Goal: Task Accomplishment & Management: Use online tool/utility

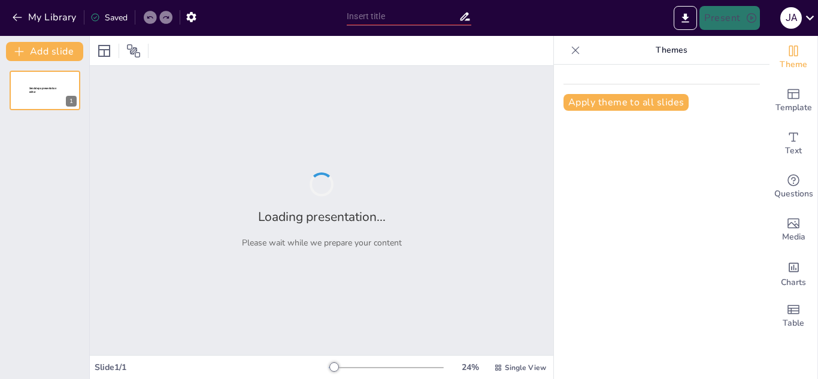
type input "Legado de Poder: Monarquías Históricas y su Impacto en la Historia"
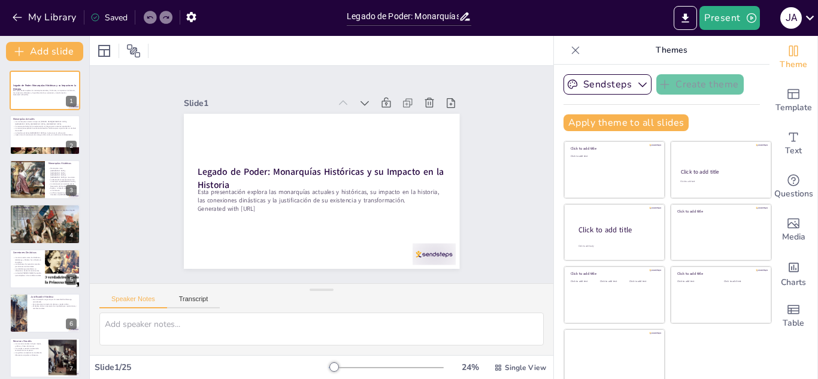
checkbox input "true"
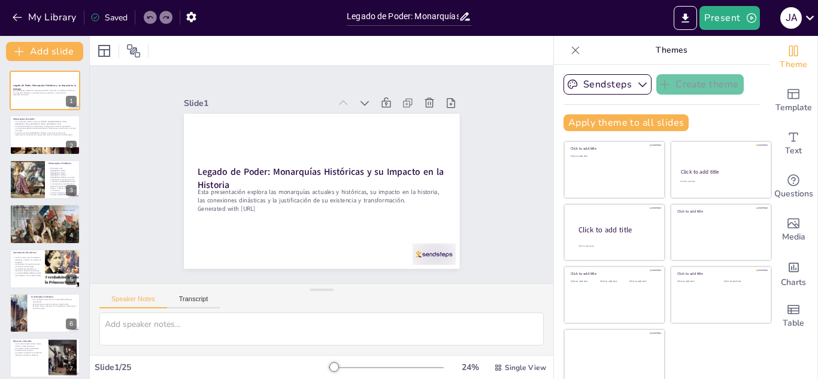
checkbox input "true"
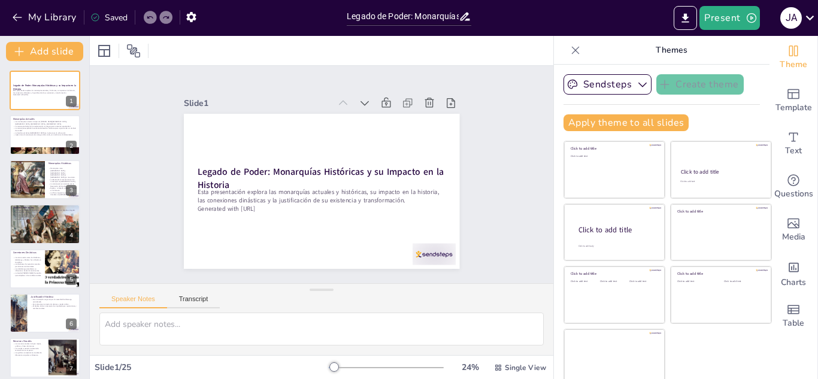
checkbox input "true"
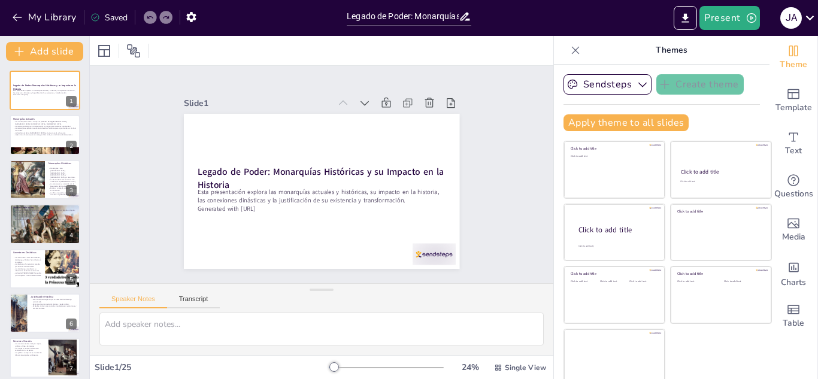
checkbox input "true"
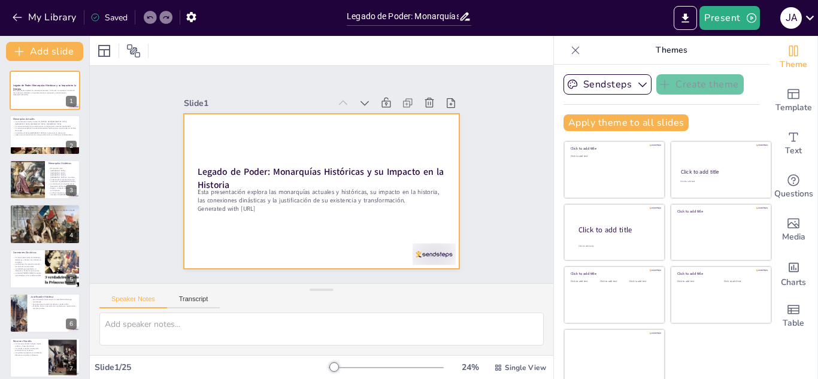
checkbox input "true"
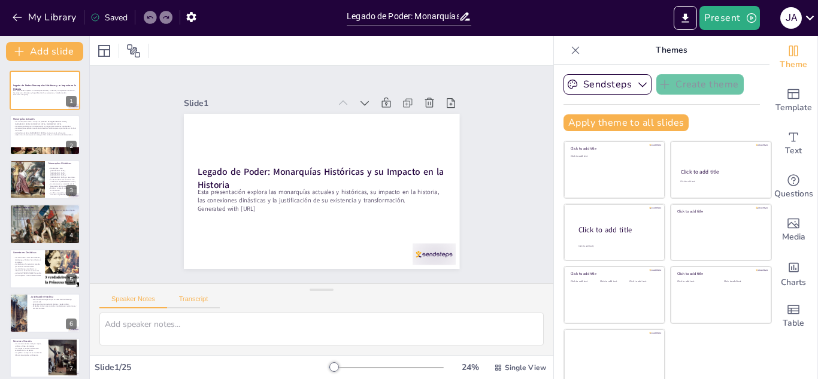
click at [187, 301] on button "Transcript" at bounding box center [193, 301] width 53 height 13
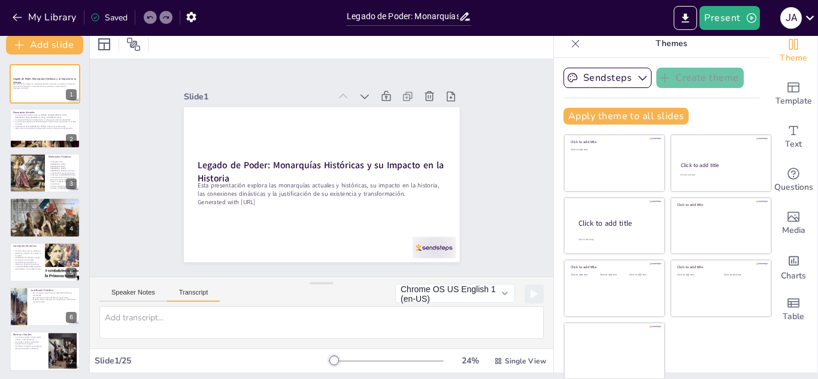
checkbox input "true"
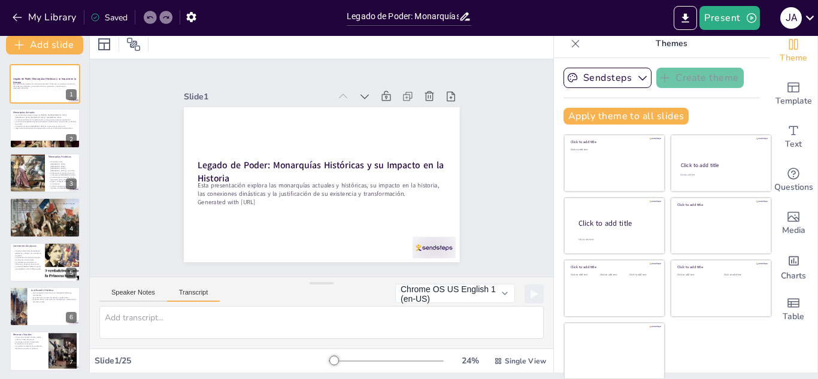
scroll to position [7, 0]
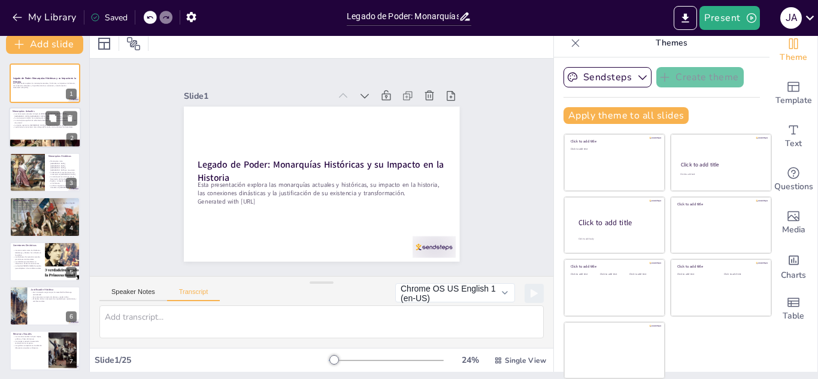
checkbox input "true"
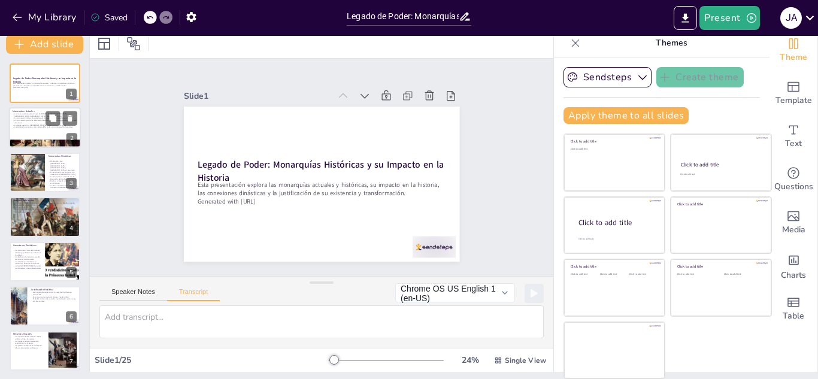
checkbox input "true"
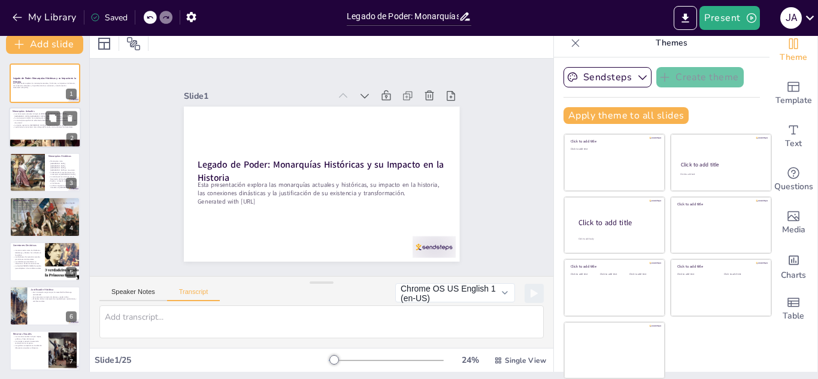
click at [46, 133] on div at bounding box center [45, 128] width 72 height 41
checkbox input "true"
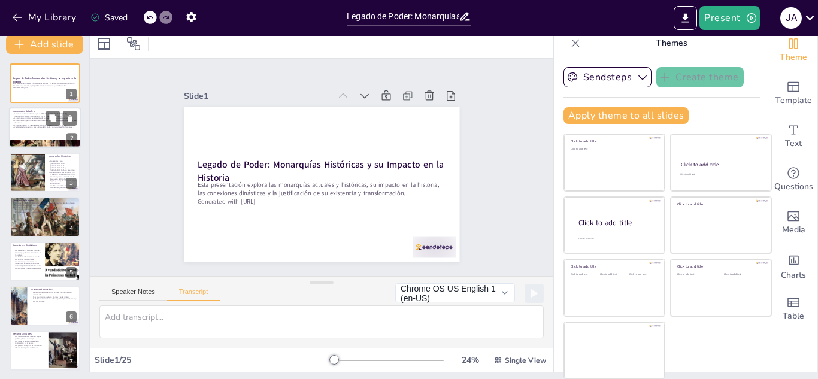
checkbox input "true"
type textarea "[DATE] en día, existen varias monarquías como el [PERSON_NAME][GEOGRAPHIC_DATA]…"
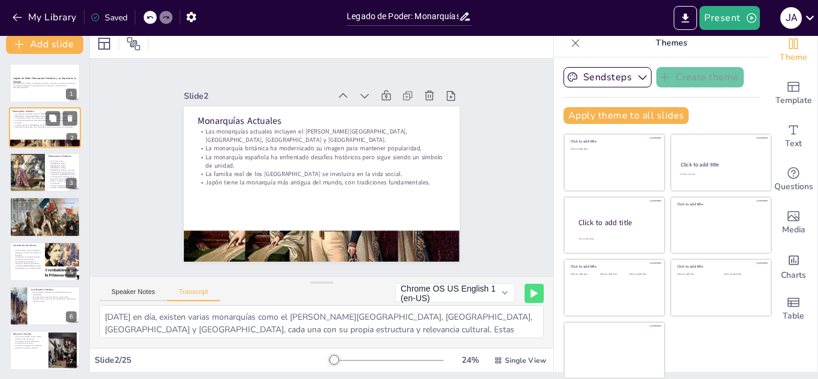
checkbox input "true"
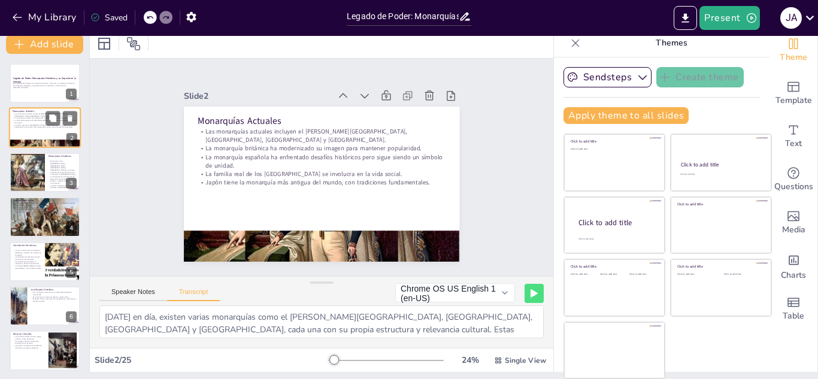
checkbox input "true"
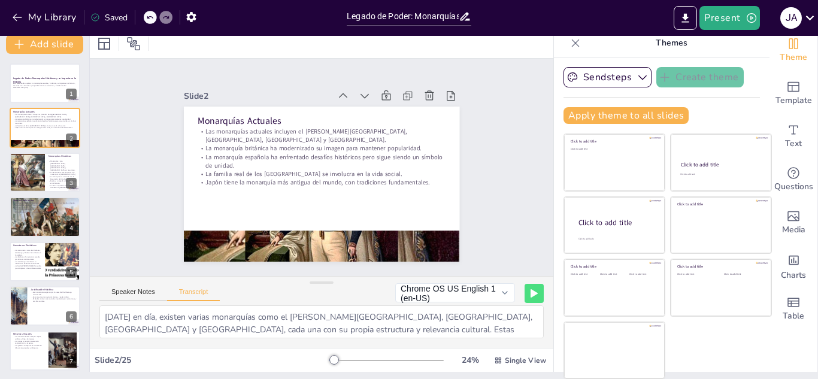
checkbox input "true"
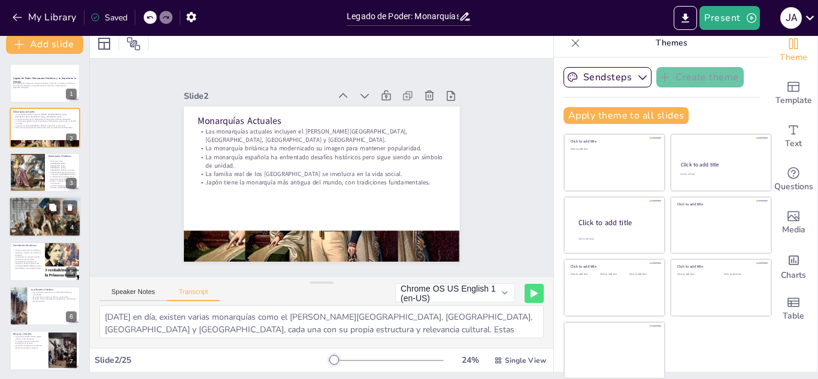
checkbox input "true"
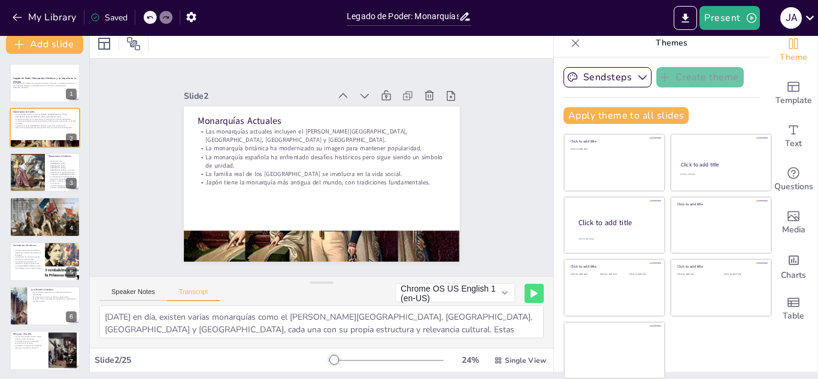
checkbox input "true"
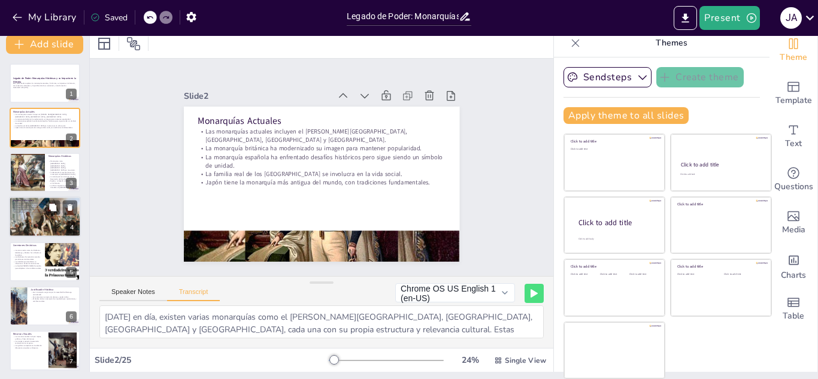
checkbox input "true"
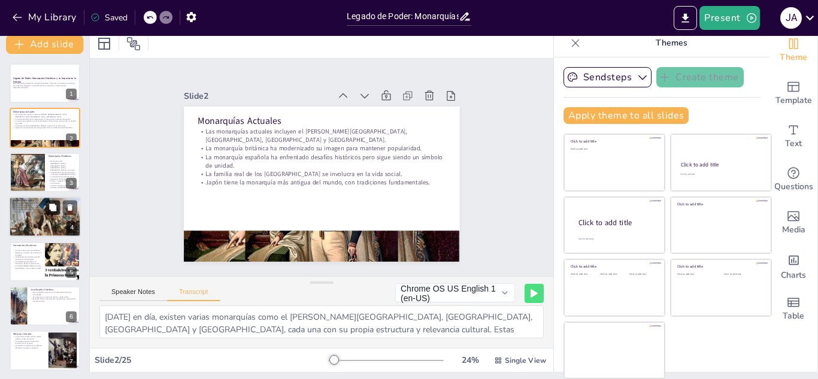
checkbox input "true"
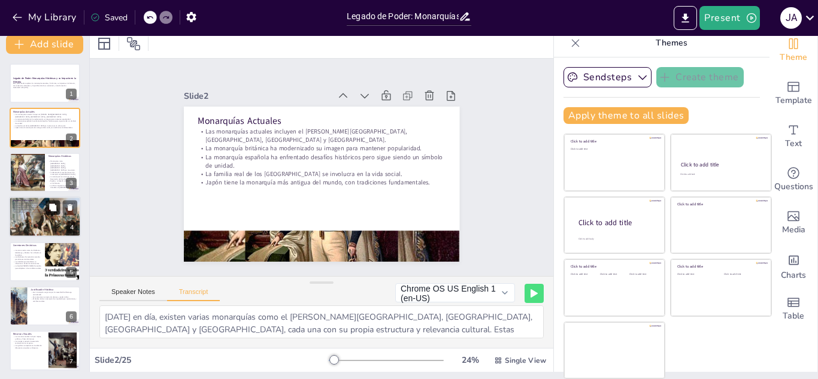
checkbox input "true"
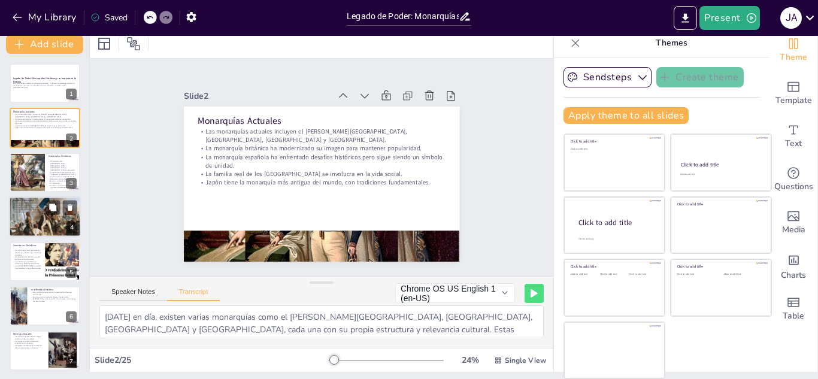
checkbox input "true"
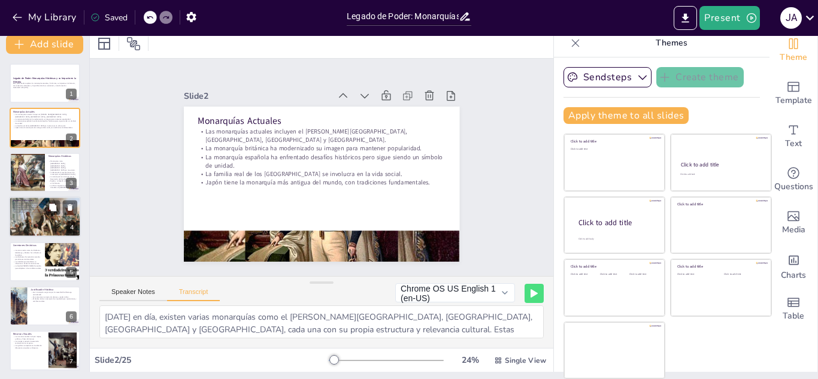
checkbox input "true"
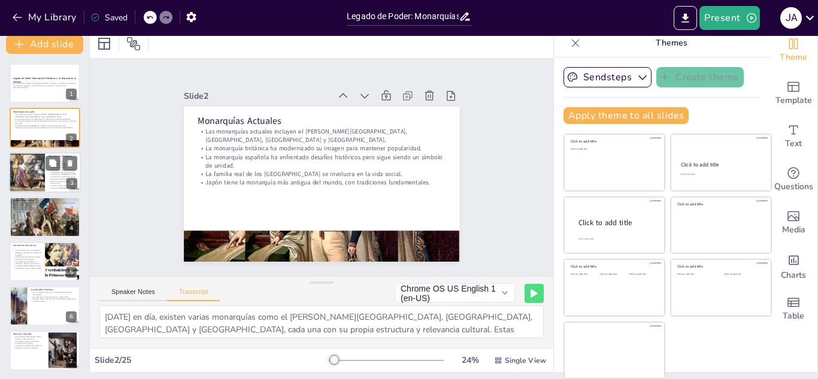
checkbox input "true"
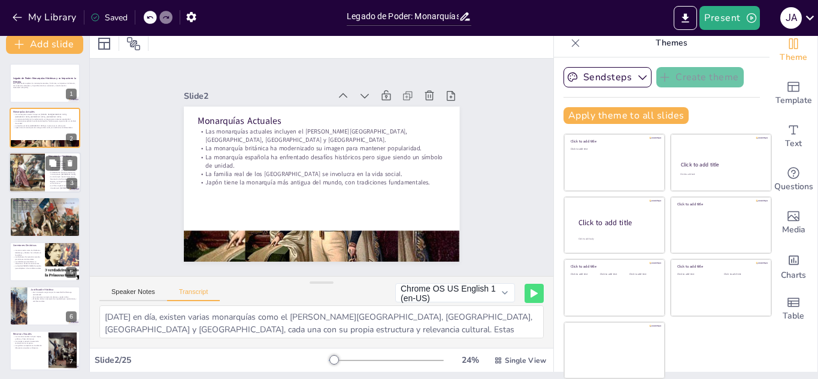
checkbox input "true"
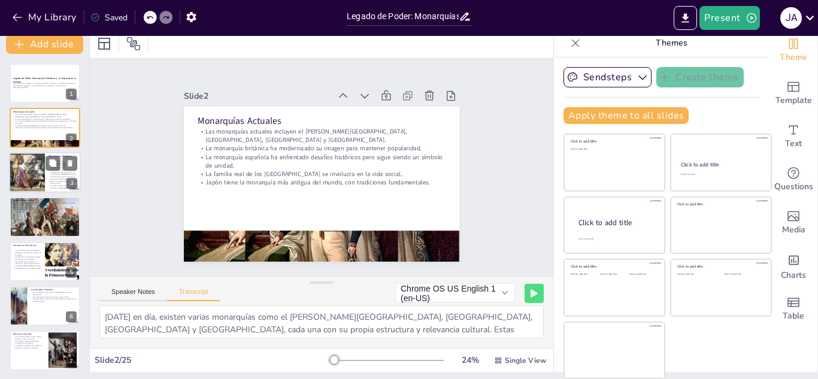
click at [50, 186] on div at bounding box center [45, 172] width 72 height 41
checkbox input "true"
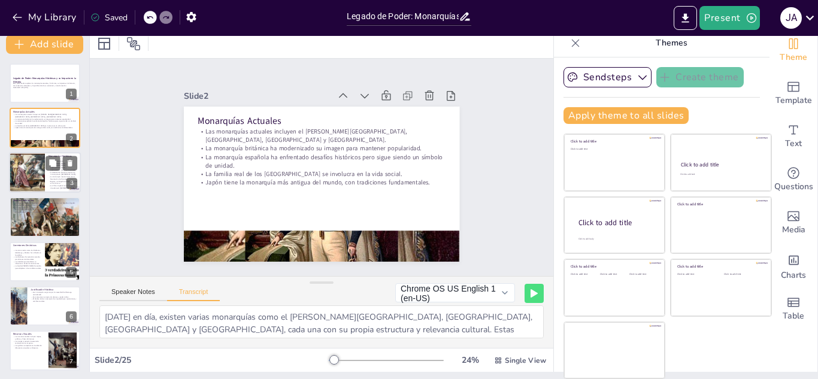
checkbox input "true"
type textarea "Ejemplos de monarquías que ya no existen incluyen [GEOGRAPHIC_DATA], [GEOGRAPHI…"
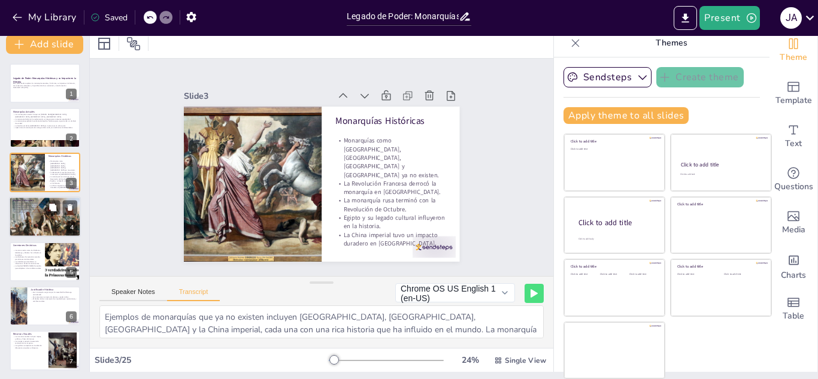
checkbox input "true"
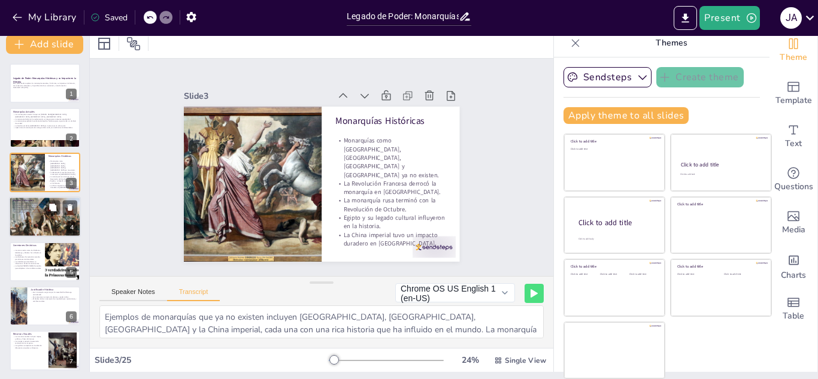
checkbox input "true"
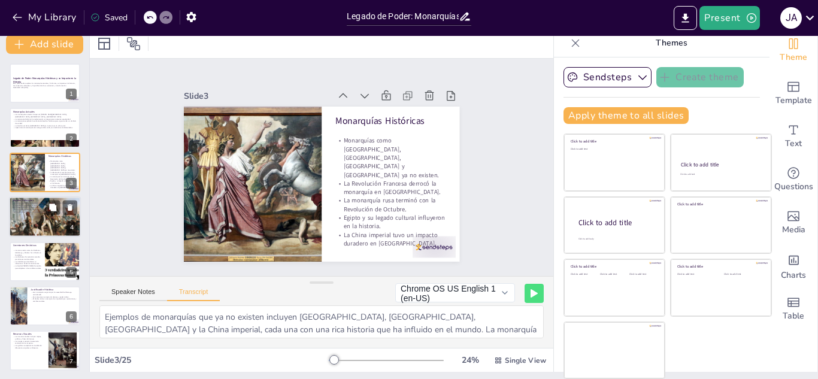
click at [52, 219] on div at bounding box center [45, 217] width 72 height 45
checkbox input "true"
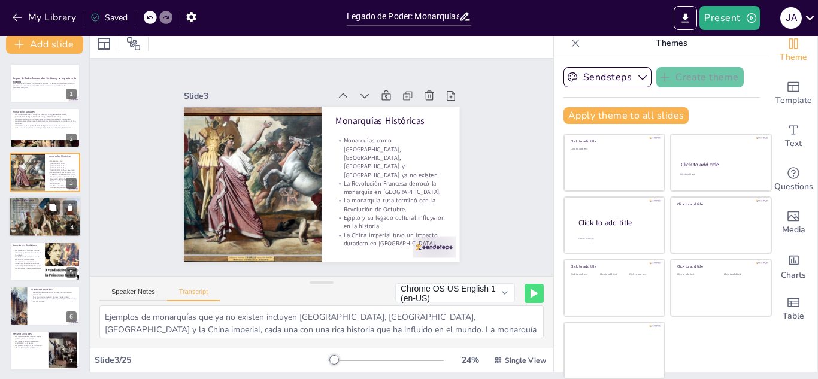
checkbox input "true"
type textarea "En la historia, imperios como el Romano, Bizantino, Otomano, Español e Inca han…"
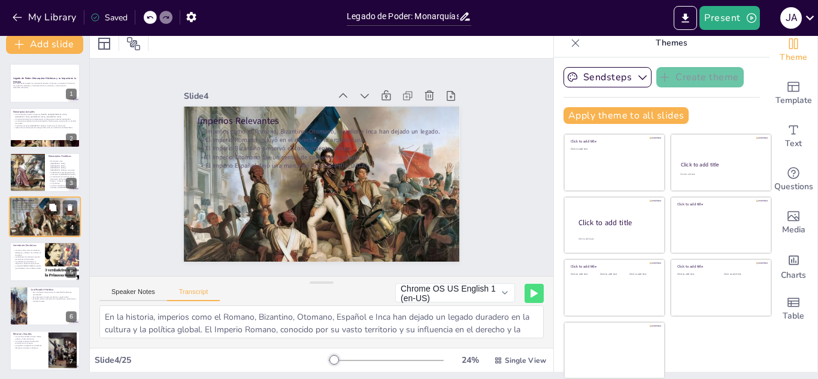
scroll to position [4, 0]
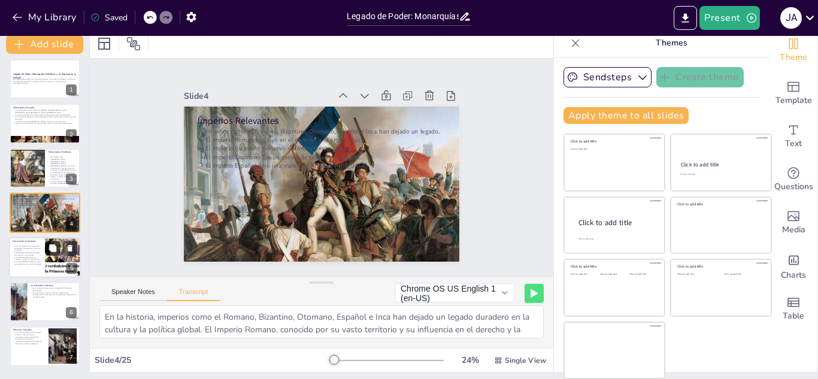
checkbox input "true"
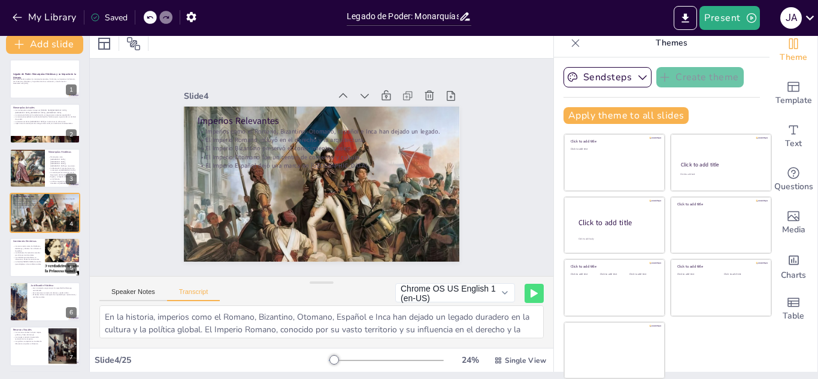
checkbox input "true"
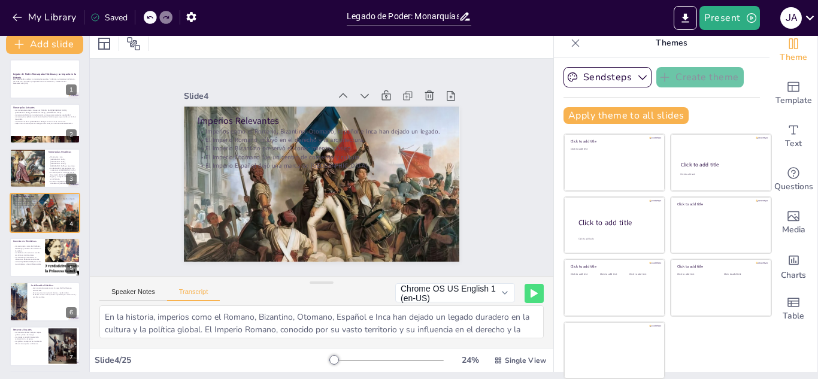
checkbox input "true"
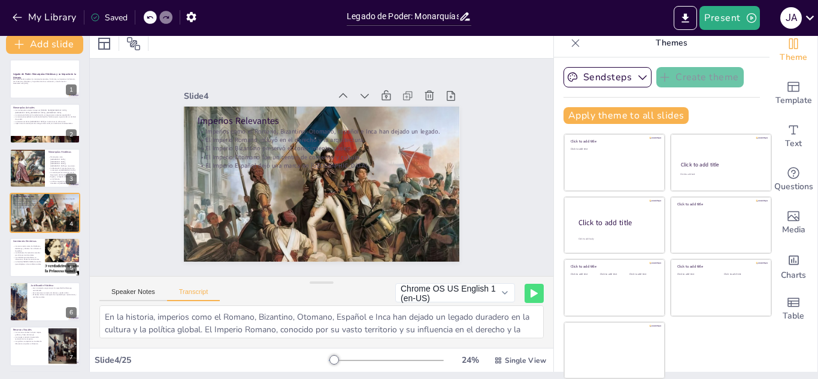
checkbox input "true"
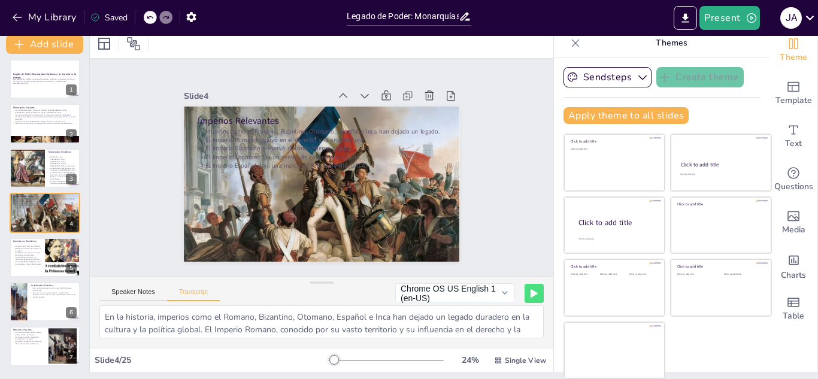
checkbox input "true"
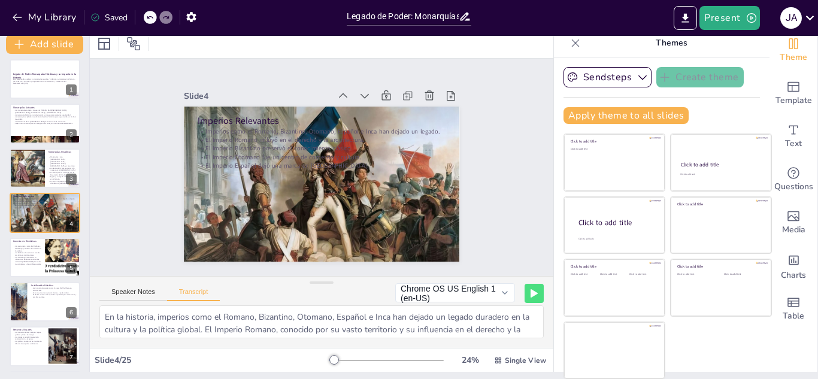
checkbox input "true"
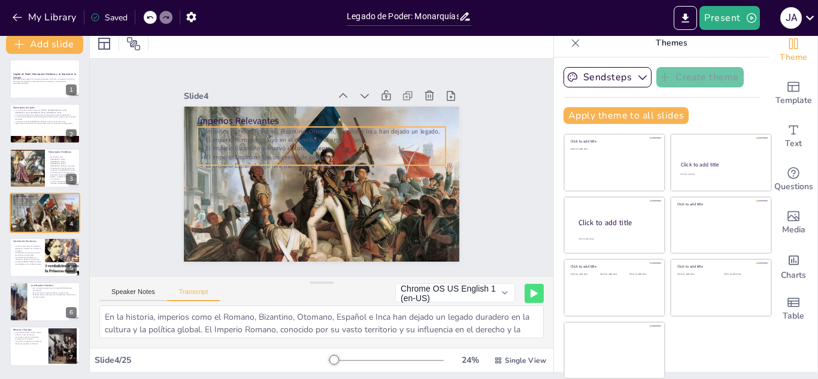
checkbox input "true"
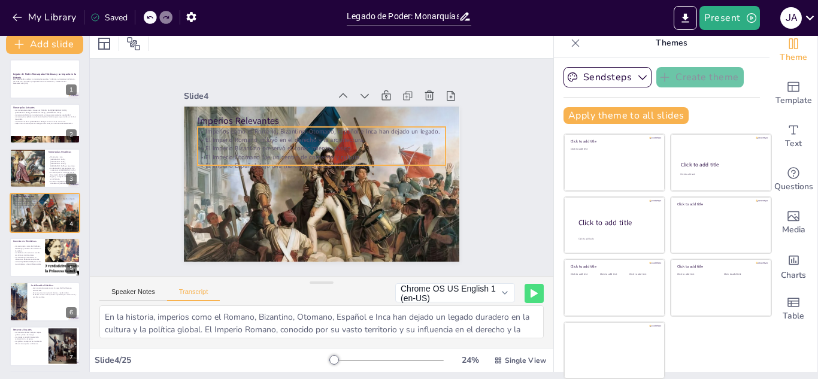
click at [211, 136] on p "El Imperio Romano influyó en el derecho y la arquitectura." at bounding box center [325, 140] width 248 height 34
checkbox input "true"
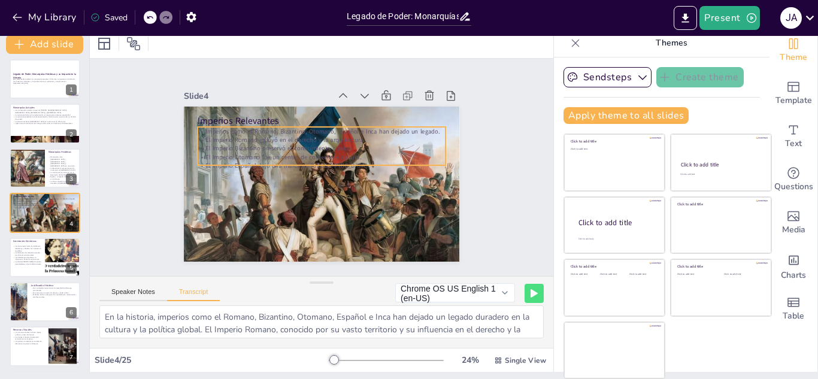
checkbox input "true"
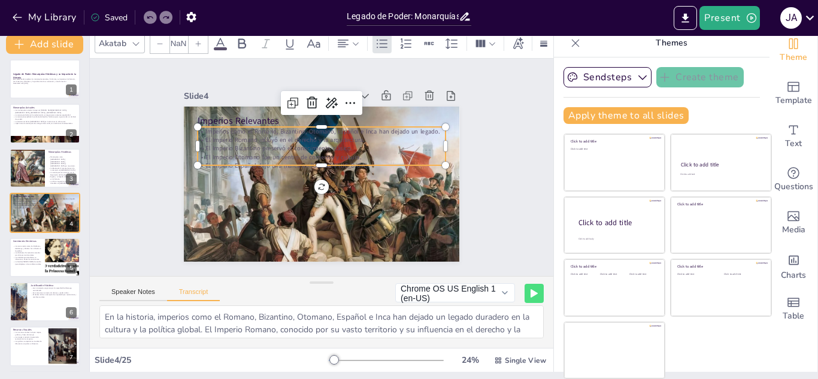
type input "32"
checkbox input "true"
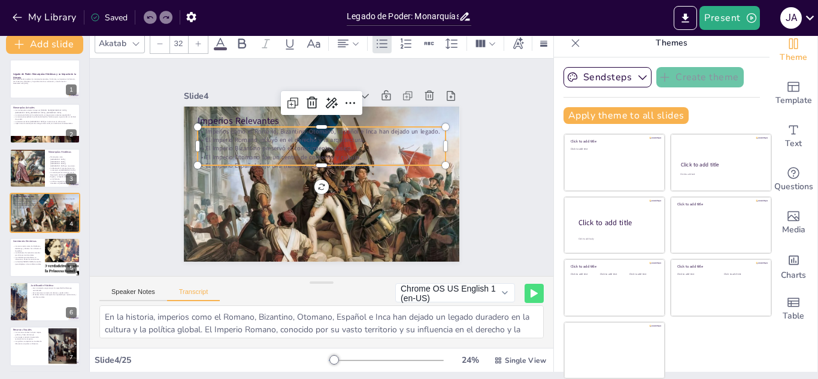
checkbox input "true"
click at [202, 129] on p "Imperios como el Romano, Bizantino, Otomano, Español e Inca han dejado un legad…" at bounding box center [326, 131] width 248 height 35
checkbox input "true"
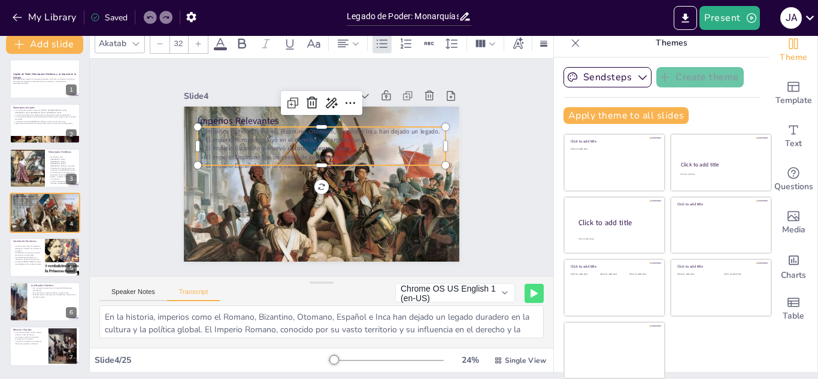
checkbox input "true"
click at [202, 129] on p "Imperios como el Romano, Bizantino, Otomano, Español e Inca han dejado un legad…" at bounding box center [326, 131] width 248 height 35
checkbox input "true"
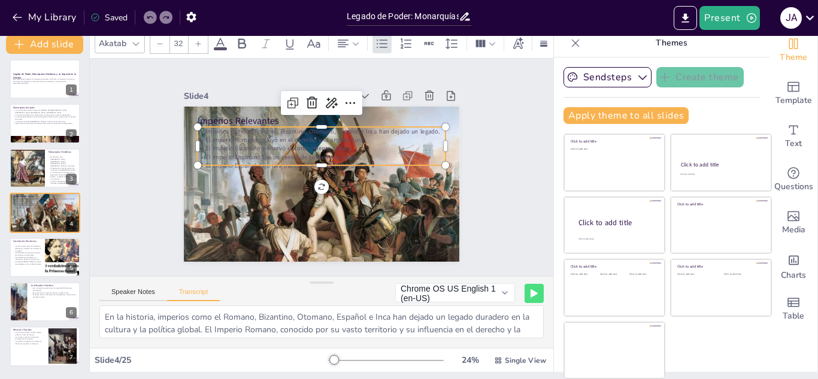
checkbox input "true"
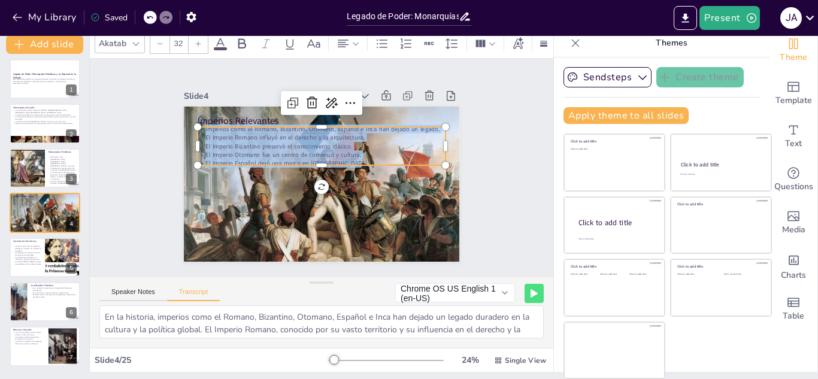
checkbox input "true"
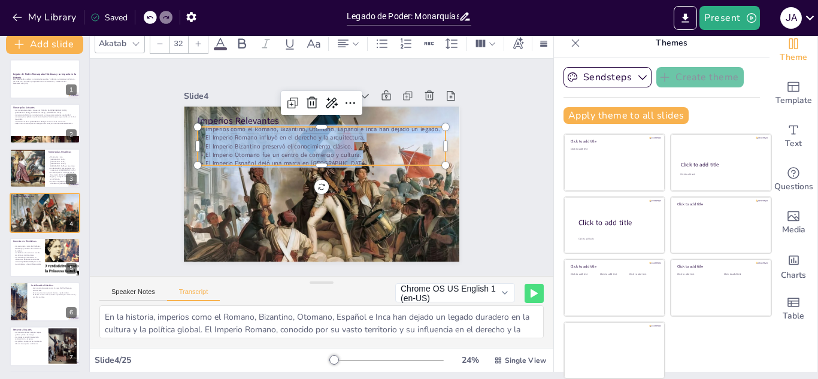
checkbox input "true"
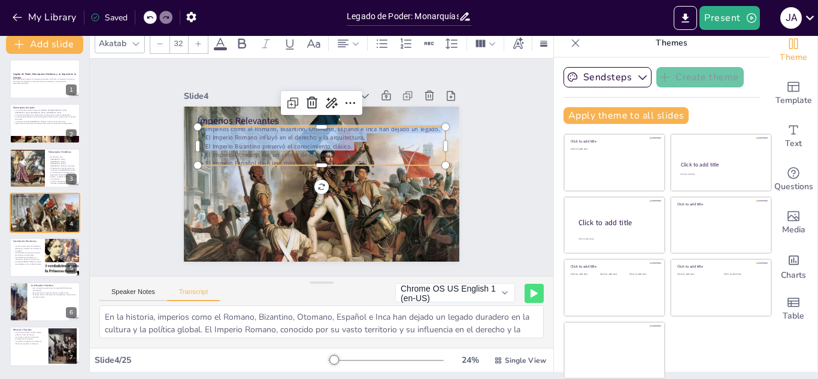
checkbox input "true"
drag, startPoint x: 195, startPoint y: 129, endPoint x: 447, endPoint y: 177, distance: 256.5
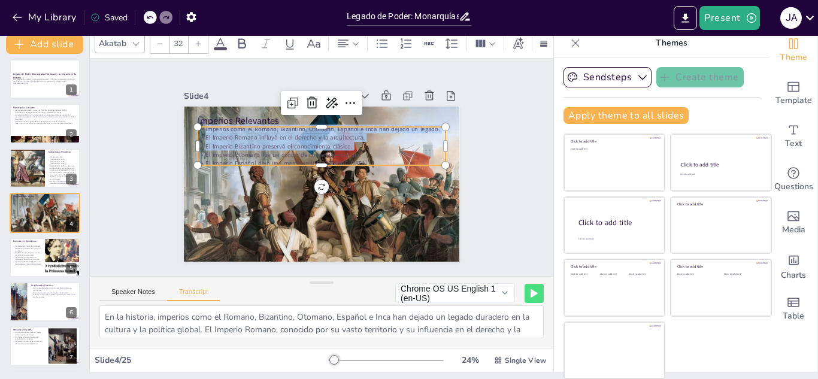
click at [447, 177] on div "Imperios Relevantes Imperios como el Romano, Bizantino, Otomano, Español e Inca…" at bounding box center [321, 150] width 275 height 155
click at [235, 41] on icon at bounding box center [242, 44] width 14 height 14
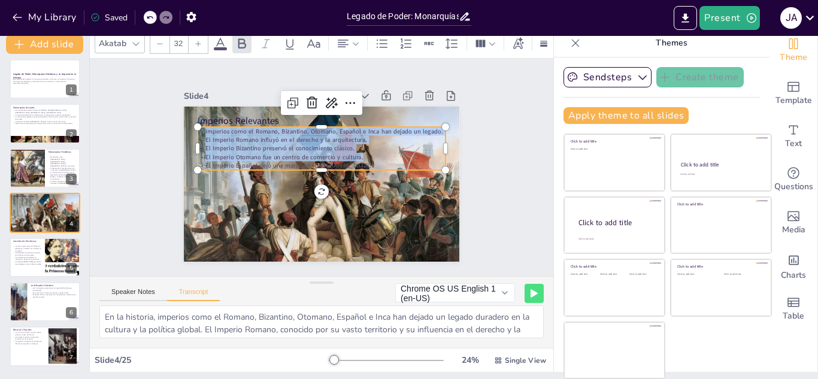
click at [281, 288] on div "Speaker Notes Transcript Chrome OS US English 1 (en-US) Chrome OS US English 1 …" at bounding box center [321, 291] width 463 height 29
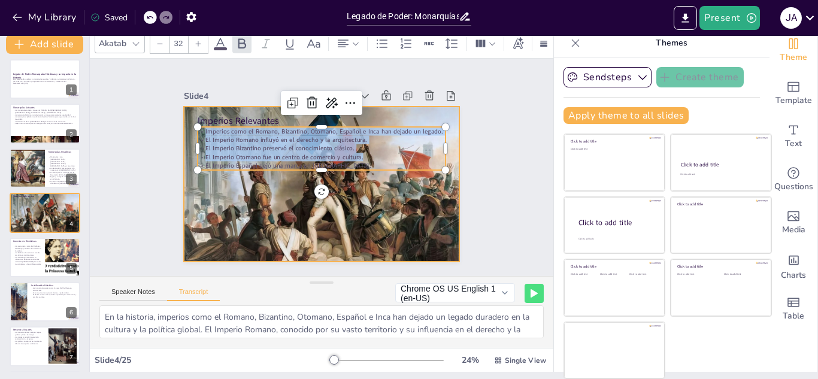
click at [284, 257] on div at bounding box center [317, 184] width 305 height 226
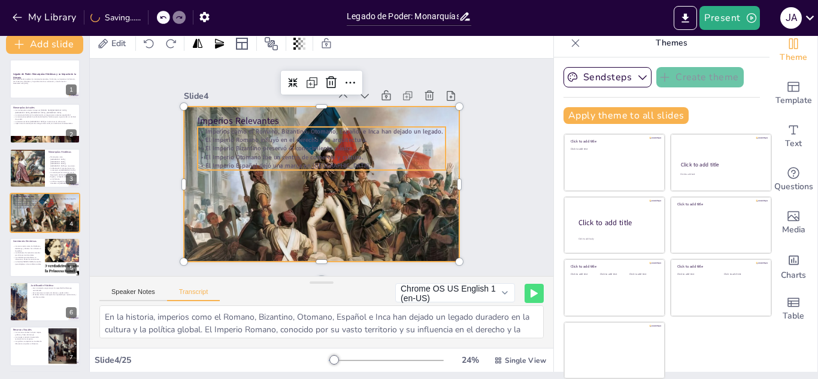
click at [242, 135] on strong "El Imperio Romano influyó en el derecho y la arquitectura." at bounding box center [292, 133] width 160 height 42
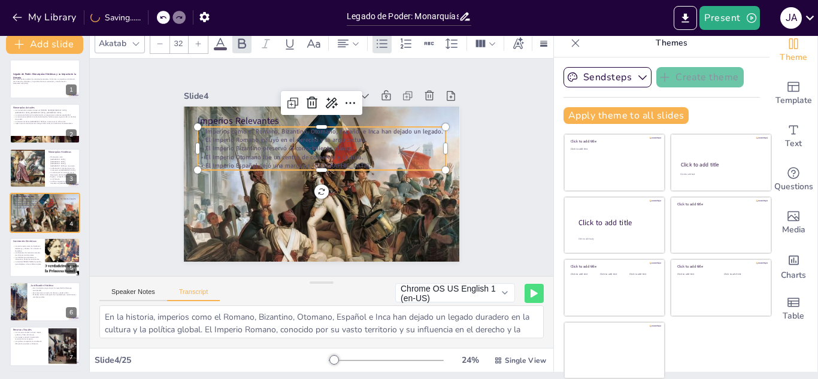
click at [209, 129] on strong "Imperios como el Romano, Bizantino, Otomano, Español e Inca han dejado un legad…" at bounding box center [327, 131] width 237 height 33
click at [214, 129] on strong "Imperios como el Romano, Bizantino, Otomano, Español e Inca han dejado un legad…" at bounding box center [331, 132] width 234 height 57
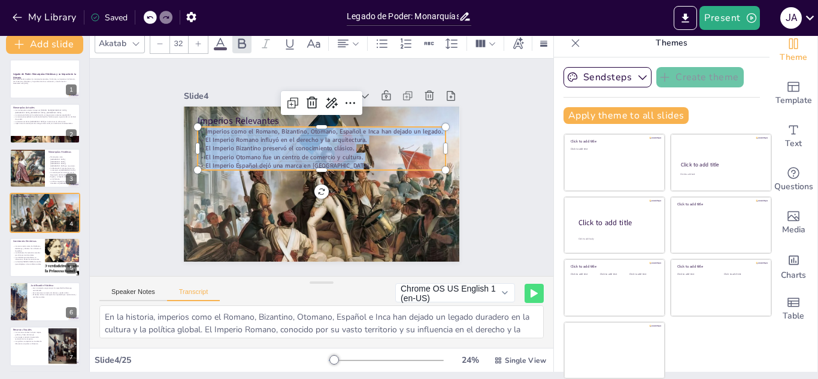
drag, startPoint x: 197, startPoint y: 128, endPoint x: 402, endPoint y: 160, distance: 207.1
click at [402, 160] on div "Imperios como el Romano, Bizantino, Otomano, Español e Inca han dejado un legad…" at bounding box center [323, 148] width 251 height 69
click at [222, 40] on icon at bounding box center [220, 43] width 11 height 11
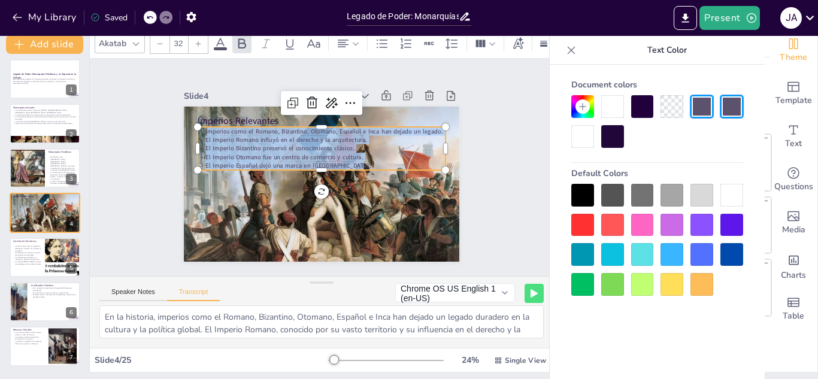
click at [651, 107] on div at bounding box center [642, 106] width 23 height 23
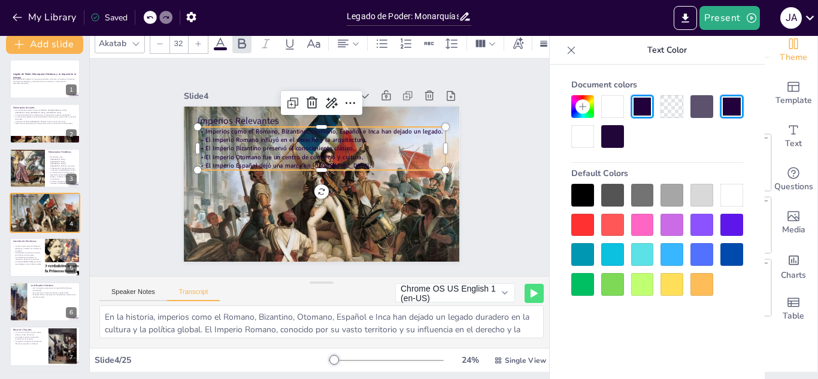
click at [578, 189] on div at bounding box center [582, 195] width 23 height 23
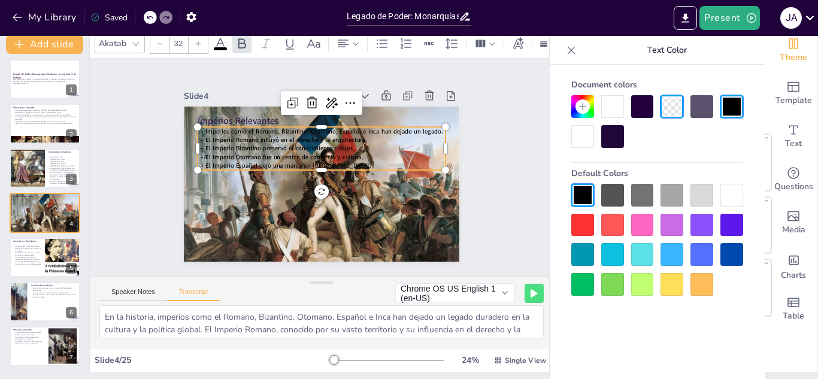
click at [573, 53] on icon at bounding box center [571, 50] width 12 height 12
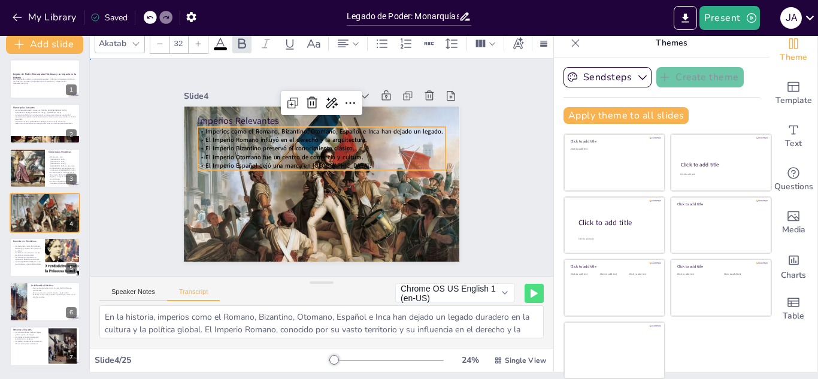
click at [460, 238] on div "Slide 1 Legado de Poder: Monarquías Históricas y su Impacto en la Historia Esta…" at bounding box center [321, 167] width 360 height 223
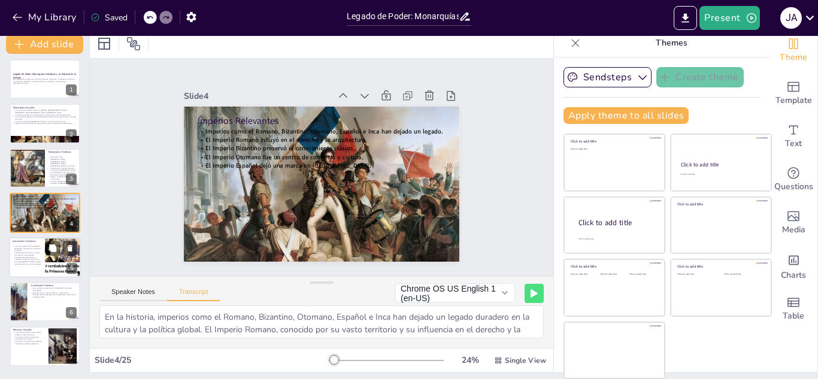
click at [38, 252] on p "Los Borbones han estado marcados por alianzas matrimoniales." at bounding box center [27, 253] width 29 height 4
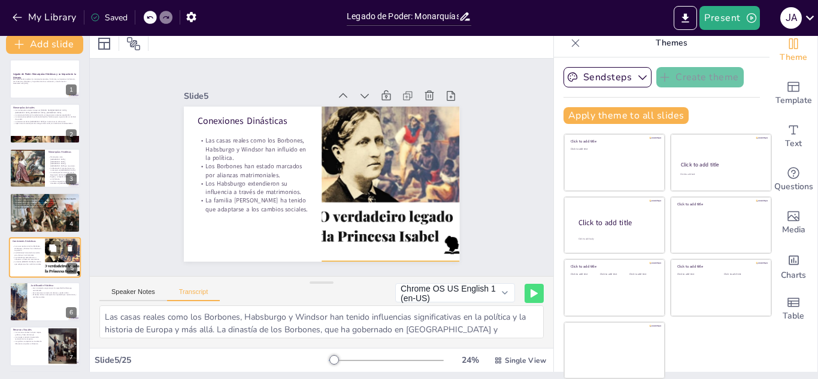
scroll to position [48, 0]
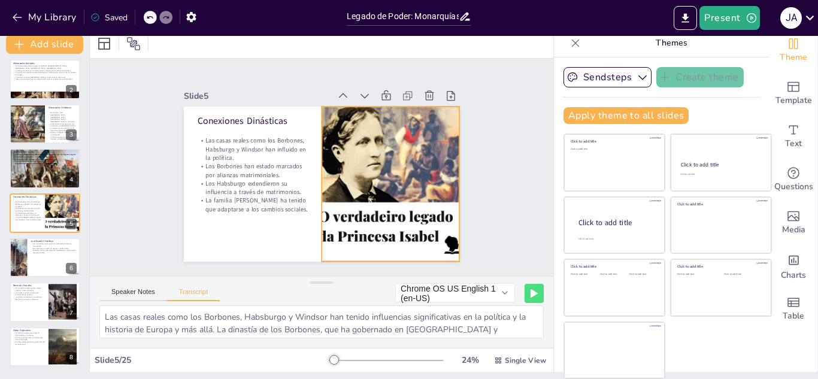
click at [369, 182] on div at bounding box center [388, 191] width 171 height 171
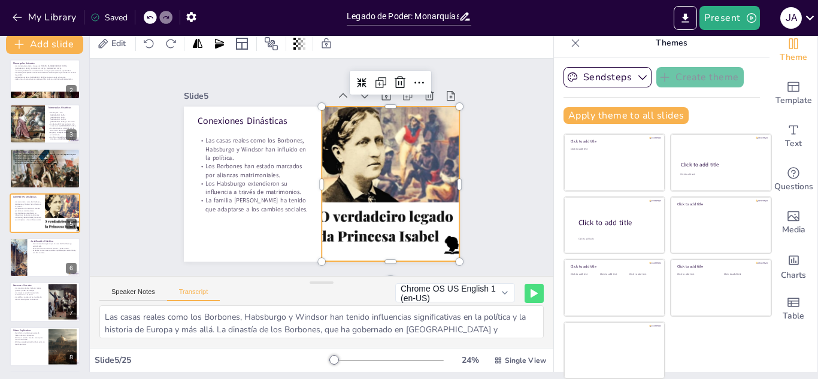
click at [369, 182] on div at bounding box center [388, 191] width 171 height 171
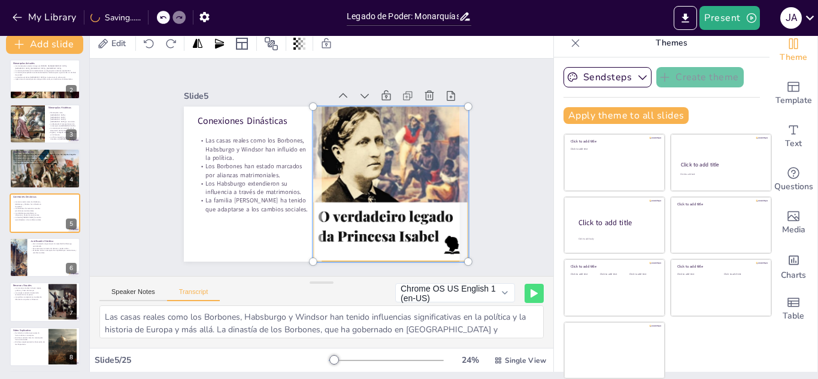
click at [510, 211] on div "Slide 1 Legado de Poder: Monarquías Históricas y su Impacto en la Historia Esta…" at bounding box center [322, 167] width 484 height 265
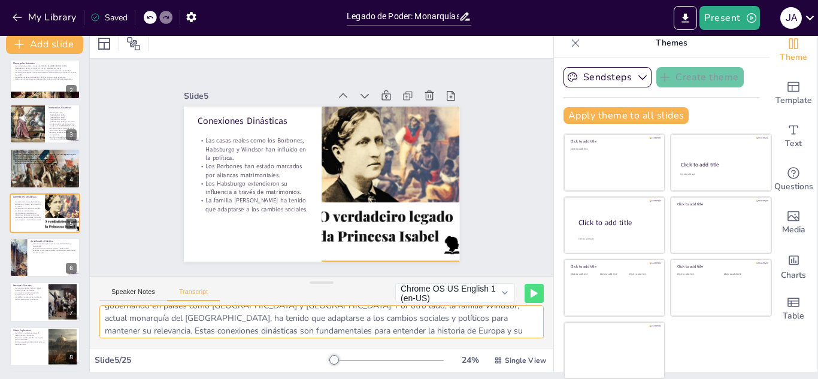
scroll to position [66, 0]
click at [34, 245] on p "Las monarquías surgieron por la necesidad de liderazgo centralizado." at bounding box center [54, 244] width 47 height 4
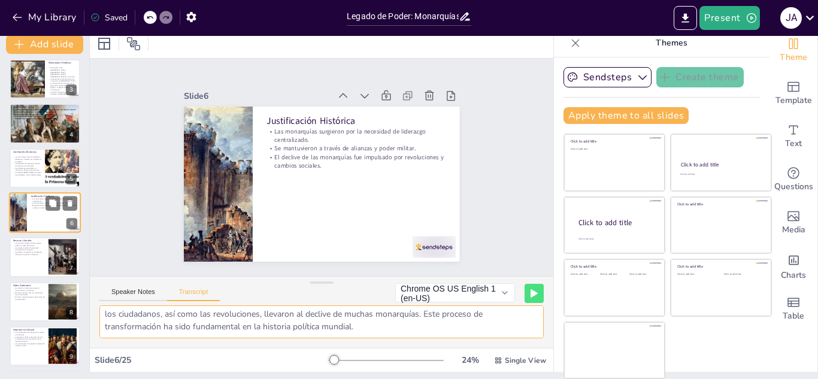
scroll to position [53, 0]
click at [32, 248] on p "Los mapas mostrarán la extensión territorial de los imperios." at bounding box center [29, 249] width 32 height 4
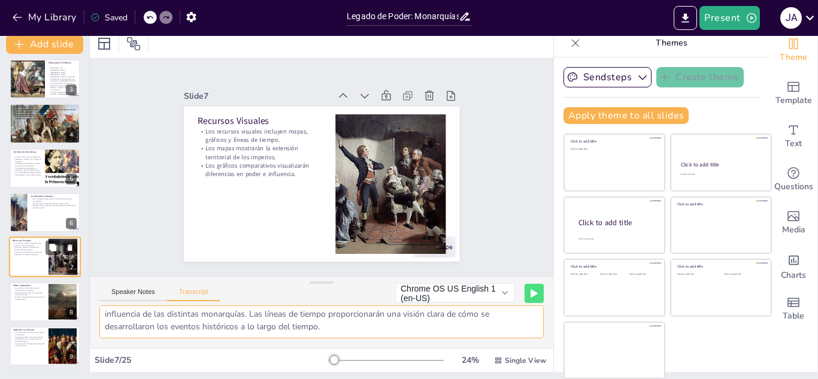
scroll to position [138, 0]
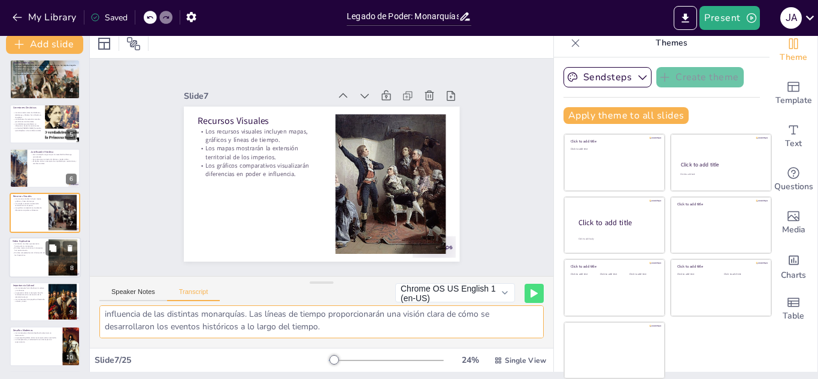
click at [32, 264] on div at bounding box center [45, 257] width 72 height 41
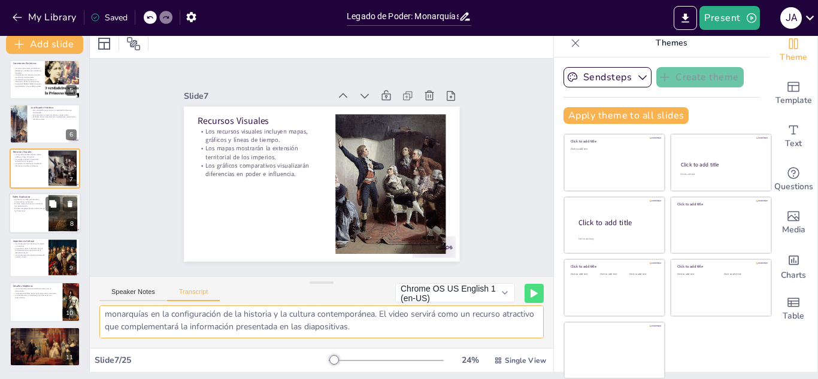
scroll to position [41, 0]
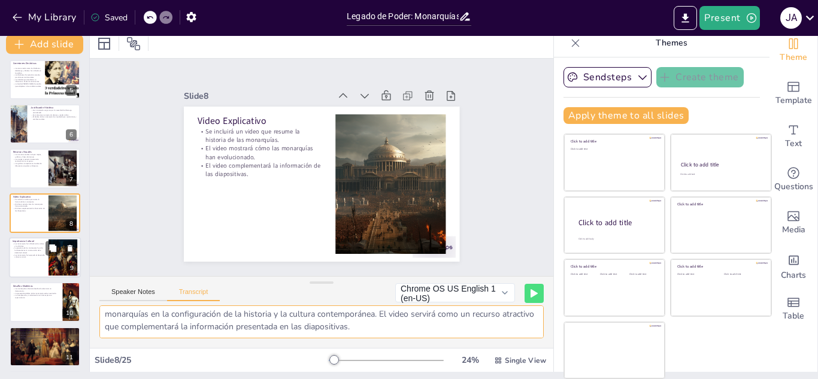
click at [32, 260] on div at bounding box center [45, 257] width 72 height 41
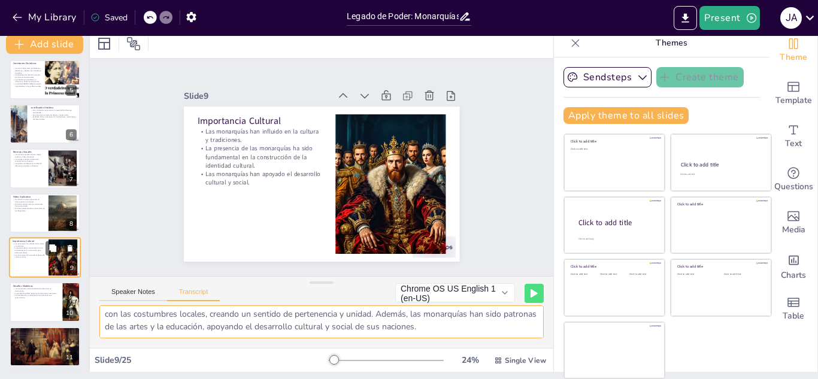
scroll to position [227, 0]
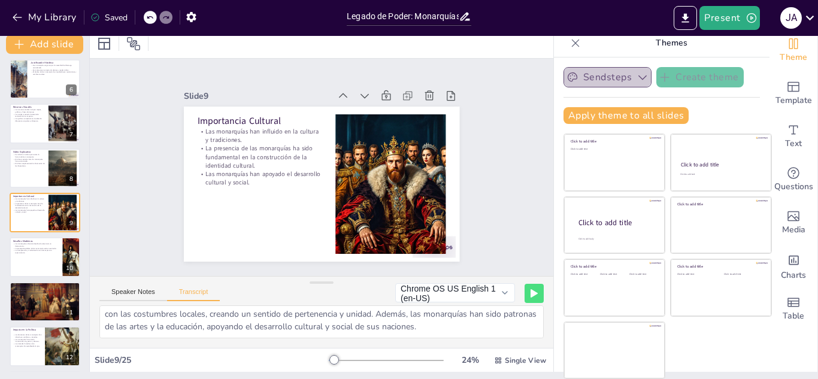
click at [609, 72] on button "Sendsteps" at bounding box center [607, 77] width 88 height 20
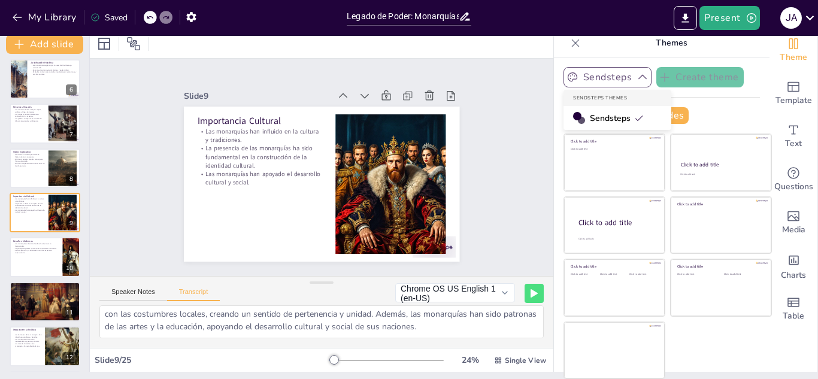
click at [601, 72] on button "Sendsteps" at bounding box center [607, 77] width 88 height 20
click at [569, 41] on icon at bounding box center [575, 43] width 12 height 12
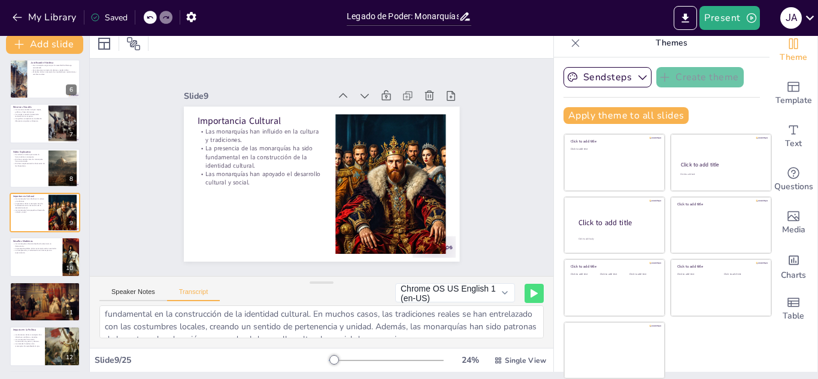
scroll to position [0, 0]
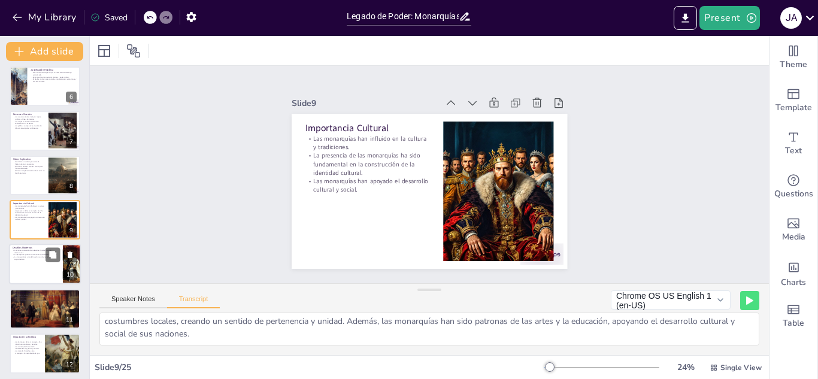
click at [29, 251] on p "Las monarquías enfrentan desafíos de relevancia en democracias." at bounding box center [36, 252] width 47 height 4
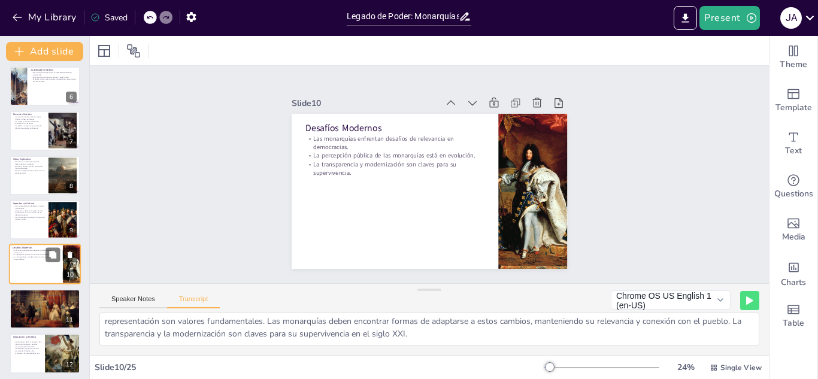
scroll to position [271, 0]
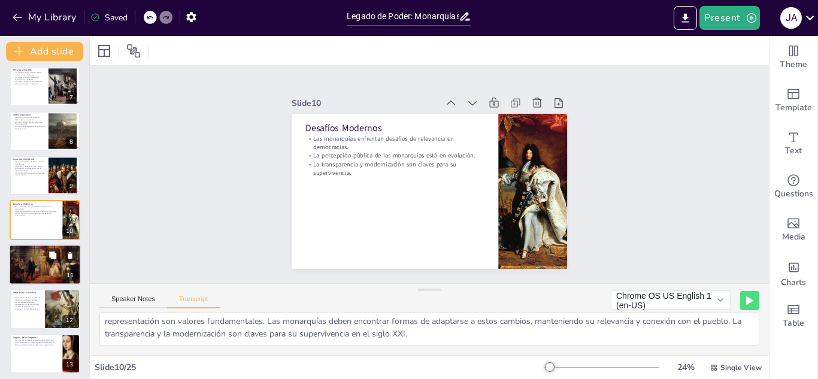
click at [31, 268] on div at bounding box center [45, 264] width 72 height 41
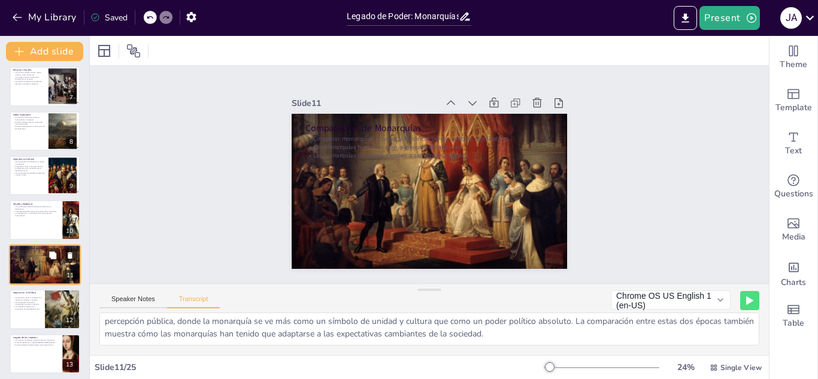
scroll to position [315, 0]
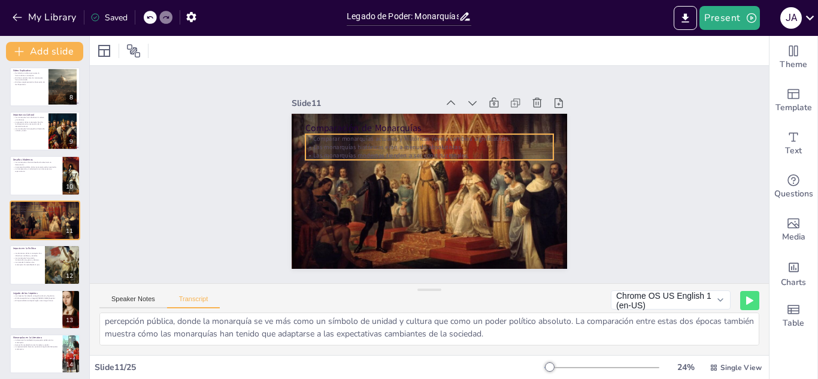
click at [317, 139] on p "Las monarquías históricas eran a menudo absolutistas." at bounding box center [434, 148] width 244 height 60
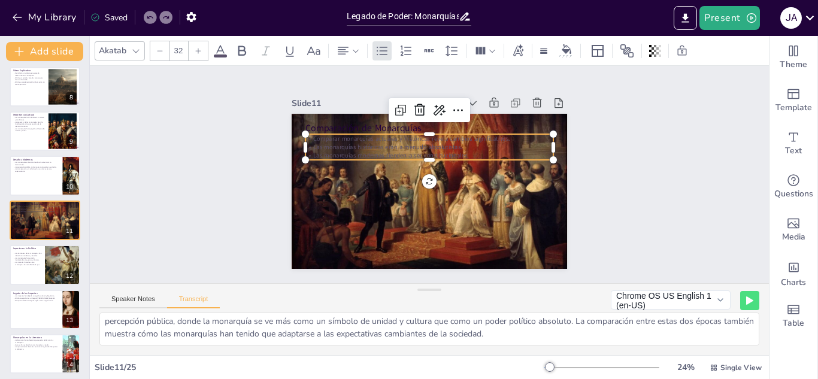
click at [314, 136] on p "Comparar monarquías actuales y históricas revela cambios significativos." at bounding box center [436, 139] width 244 height 60
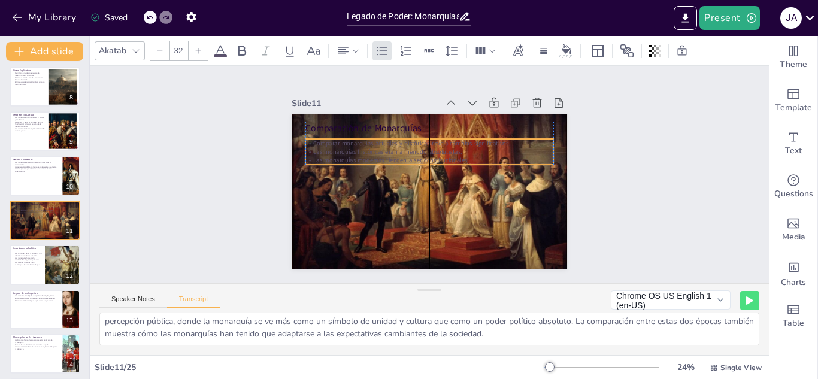
drag, startPoint x: 304, startPoint y: 136, endPoint x: 303, endPoint y: 142, distance: 6.0
click at [309, 142] on p "Comparar monarquías actuales y históricas revela cambios significativos." at bounding box center [433, 143] width 248 height 35
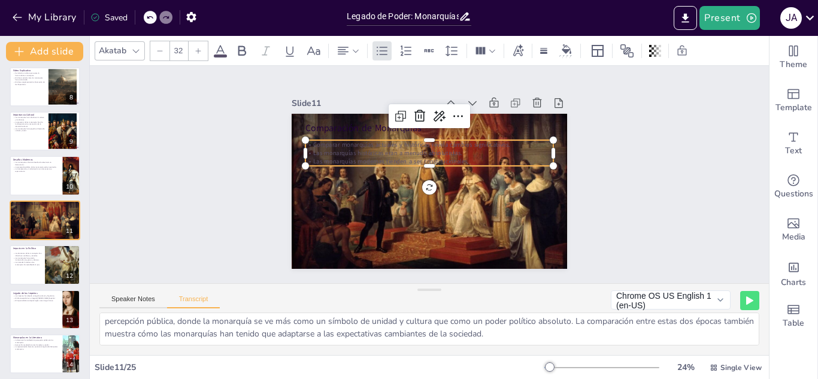
click at [308, 142] on p "Comparar monarquías actuales y históricas revela cambios significativos." at bounding box center [432, 144] width 248 height 35
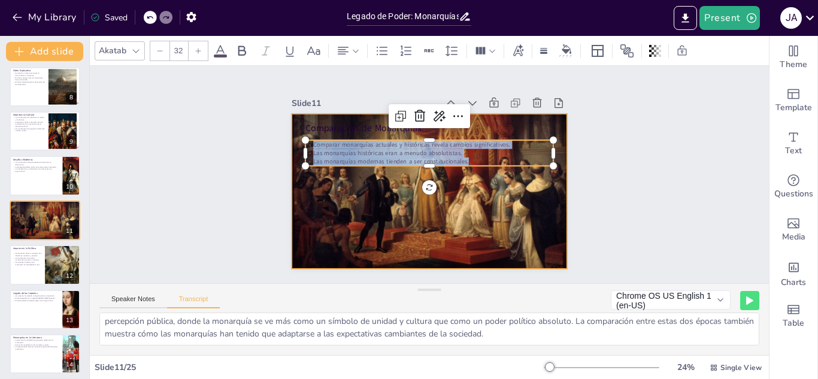
drag, startPoint x: 306, startPoint y: 142, endPoint x: 475, endPoint y: 168, distance: 171.4
click at [475, 168] on div "Comparación de Monarquías Comparar monarquías actuales y históricas revela camb…" at bounding box center [428, 191] width 290 height 183
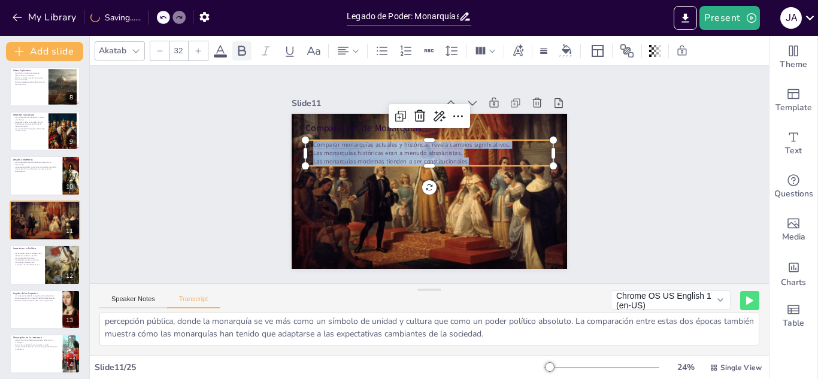
click at [242, 52] on icon at bounding box center [242, 51] width 14 height 14
click at [219, 49] on icon at bounding box center [220, 51] width 14 height 14
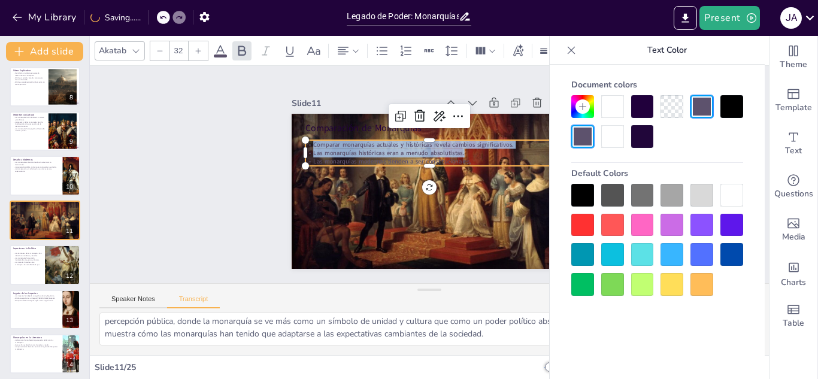
click at [589, 191] on div at bounding box center [582, 195] width 23 height 23
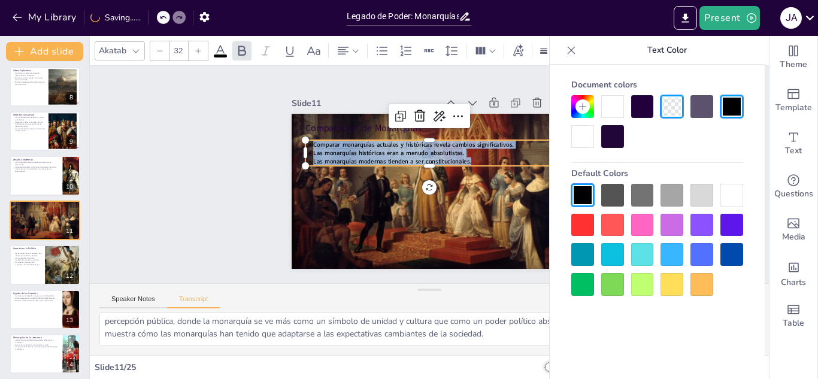
click at [208, 195] on div "Slide 1 Legado de Poder: Monarquías Históricas y su Impacto en la Historia Esta…" at bounding box center [429, 174] width 698 height 287
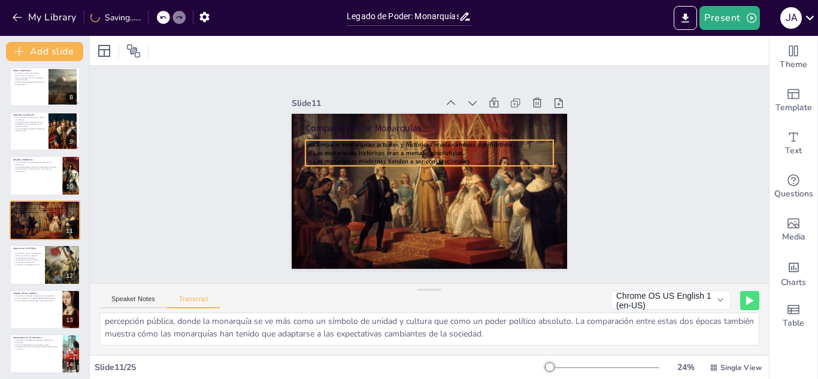
click at [432, 157] on span "Las monarquías modernas tienden a ser constitucionales." at bounding box center [394, 157] width 158 height 25
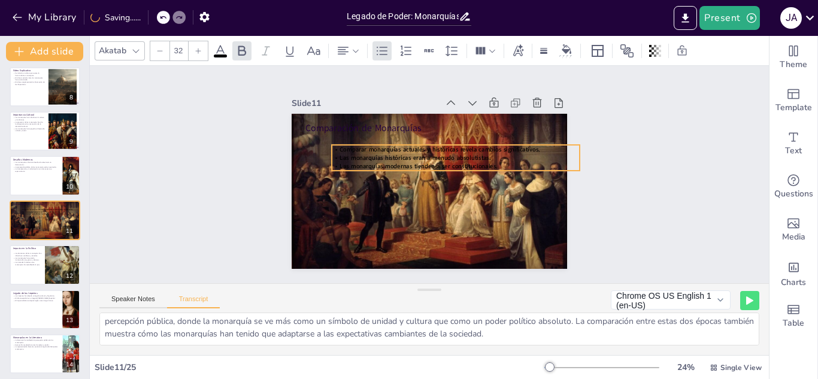
drag, startPoint x: 432, startPoint y: 157, endPoint x: 458, endPoint y: 162, distance: 26.2
click at [458, 162] on span "Las monarquías modernas tienden a ser constitucionales." at bounding box center [420, 165] width 158 height 25
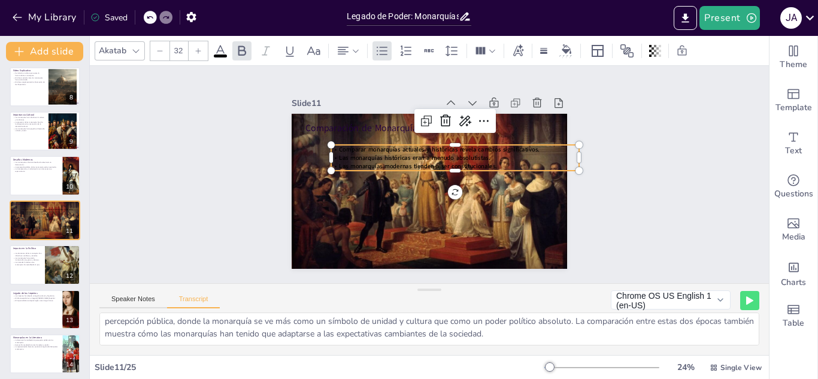
click at [203, 133] on div "Slide 1 Legado de Poder: Monarquías Históricas y su Impacto en la Historia Esta…" at bounding box center [429, 174] width 679 height 217
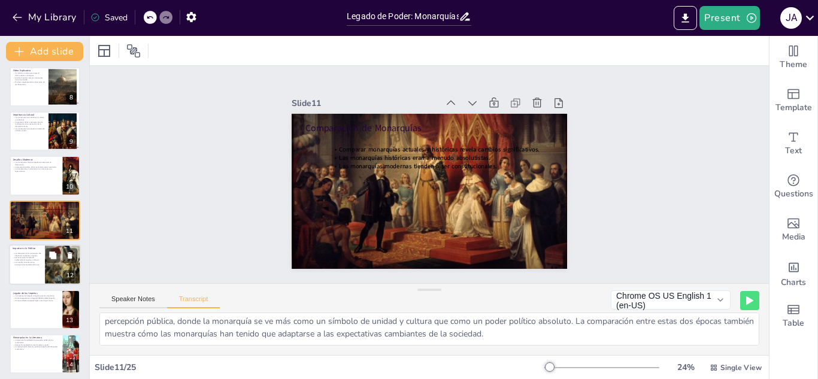
click at [26, 265] on p "Los tratados firmados entre monarquías han establecido la paz." at bounding box center [27, 263] width 29 height 4
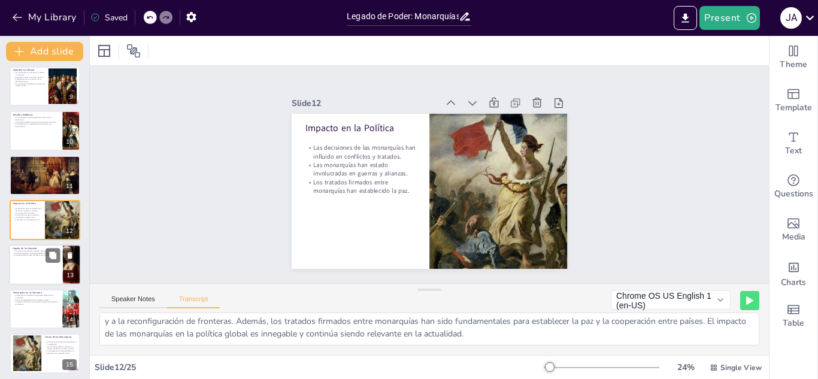
click at [41, 277] on div at bounding box center [45, 264] width 72 height 41
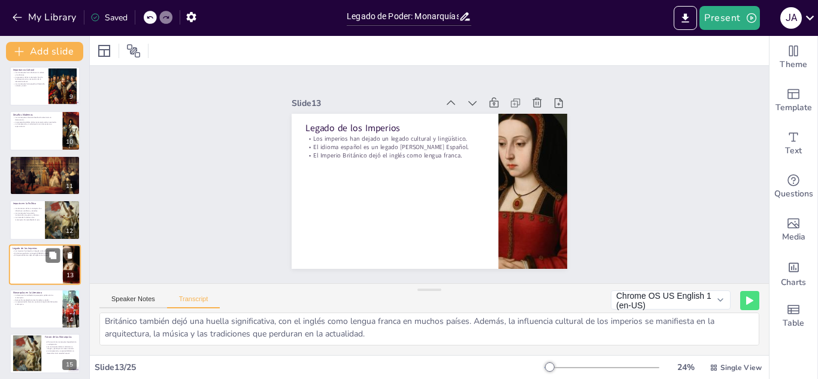
scroll to position [405, 0]
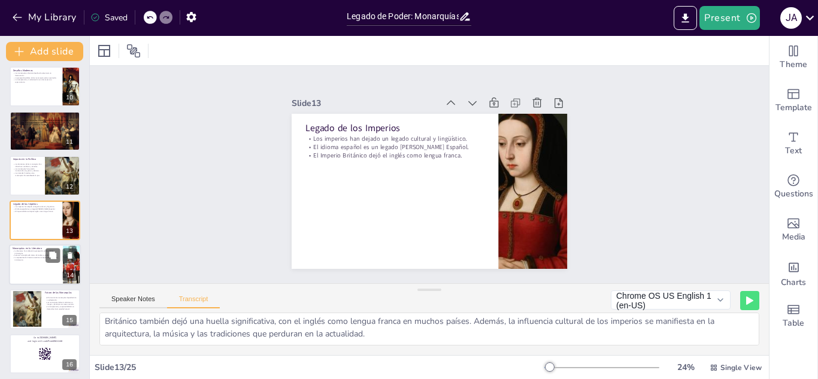
click at [44, 278] on div at bounding box center [45, 264] width 72 height 41
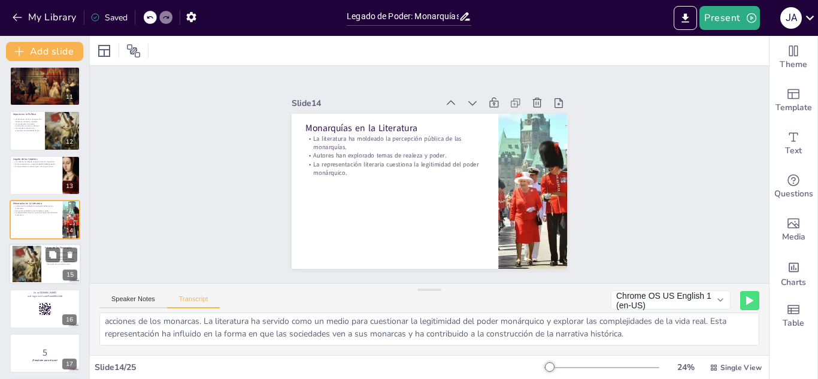
click at [45, 278] on div at bounding box center [45, 264] width 72 height 41
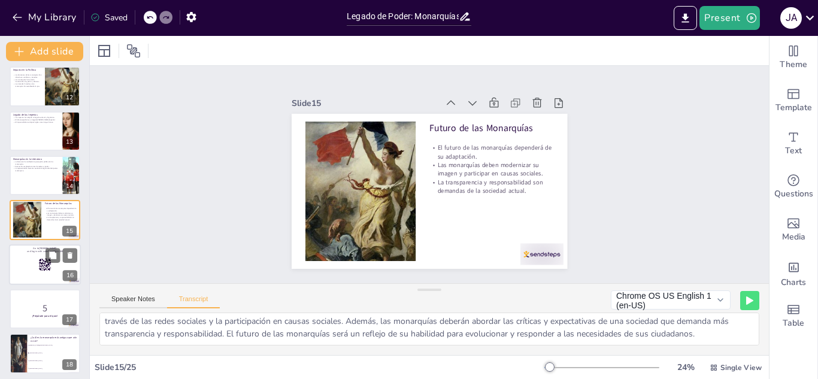
click at [46, 281] on div at bounding box center [45, 264] width 72 height 41
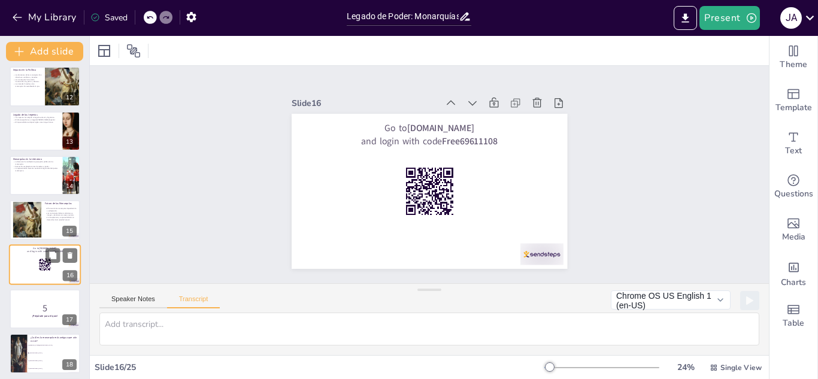
scroll to position [0, 0]
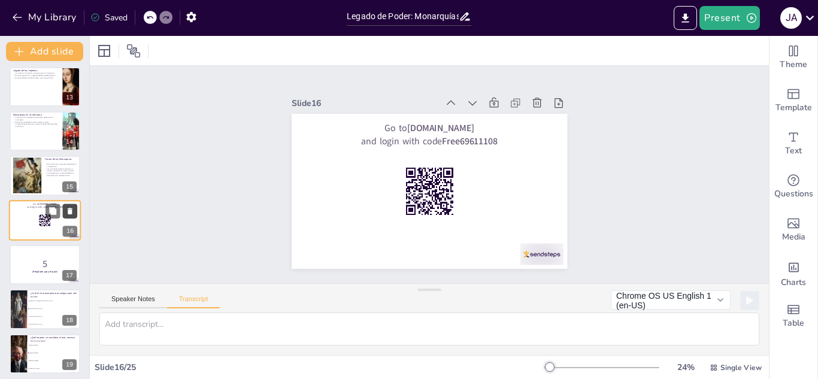
click at [66, 211] on icon at bounding box center [70, 210] width 8 height 8
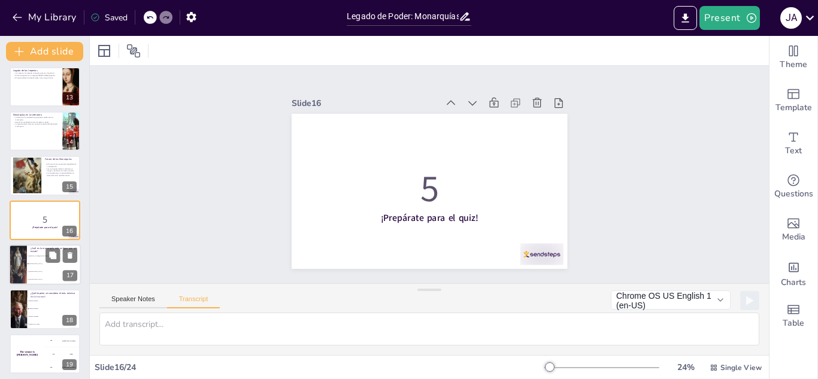
click at [13, 273] on div at bounding box center [18, 264] width 72 height 41
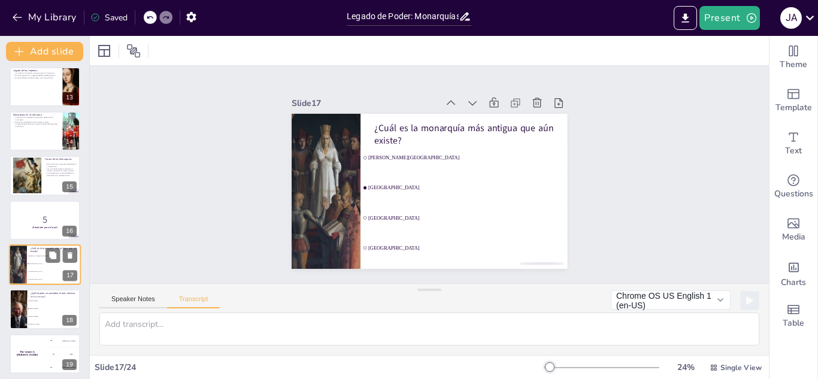
scroll to position [583, 0]
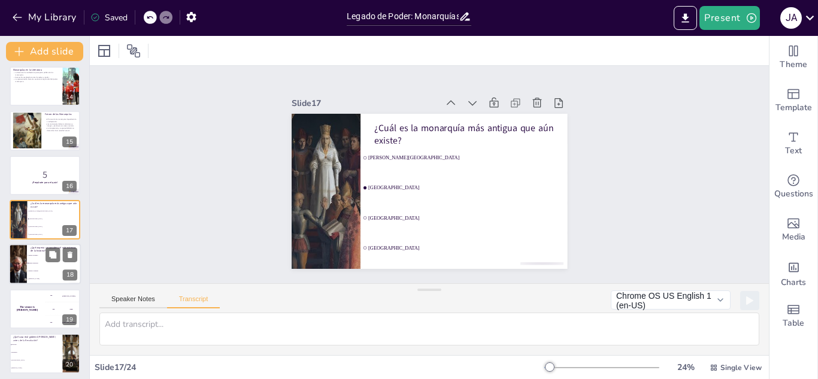
click at [54, 276] on li "[PERSON_NAME]" at bounding box center [54, 279] width 54 height 8
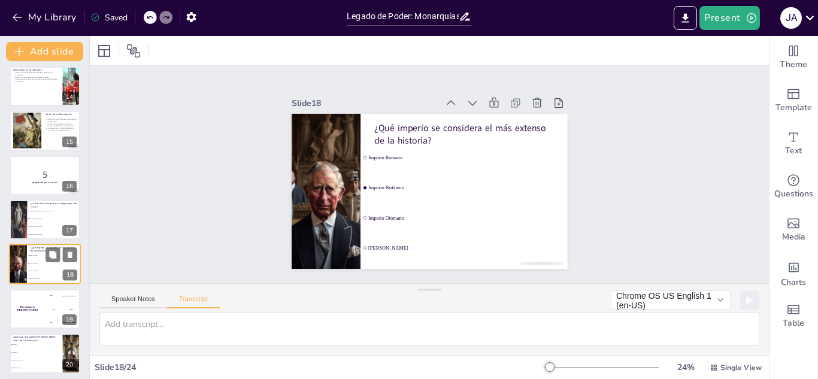
scroll to position [627, 0]
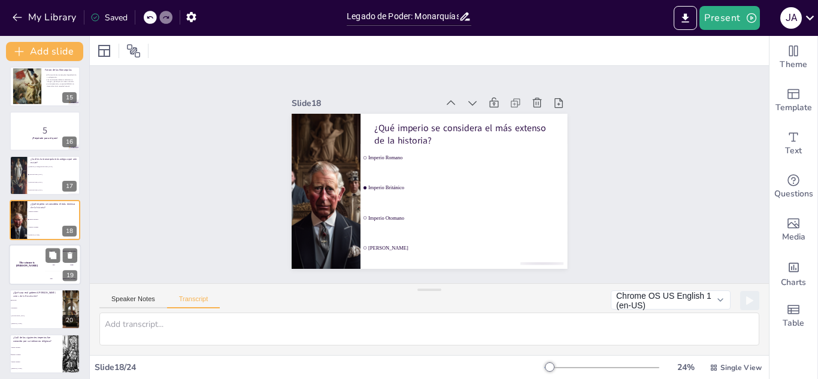
click at [42, 275] on div "The winner is [PERSON_NAME]" at bounding box center [27, 264] width 36 height 41
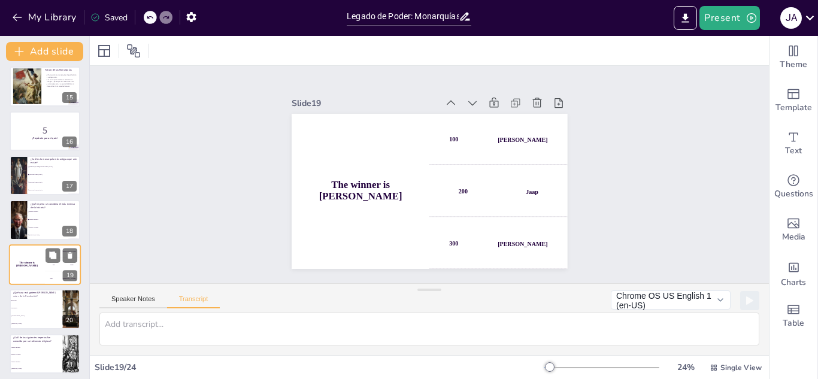
scroll to position [672, 0]
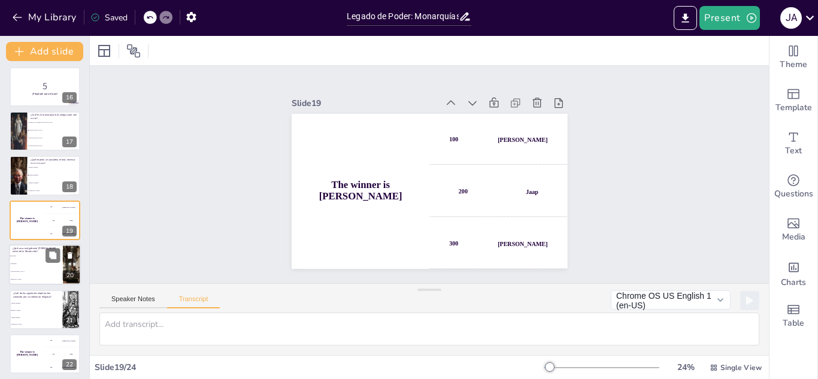
click at [11, 260] on li "Habsburgo" at bounding box center [36, 264] width 54 height 8
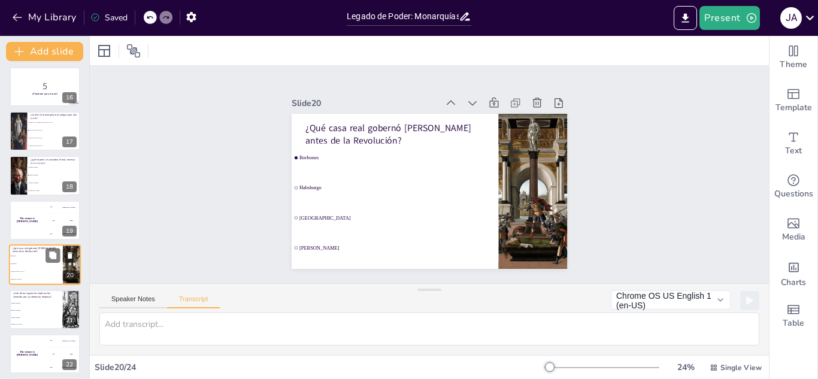
scroll to position [716, 0]
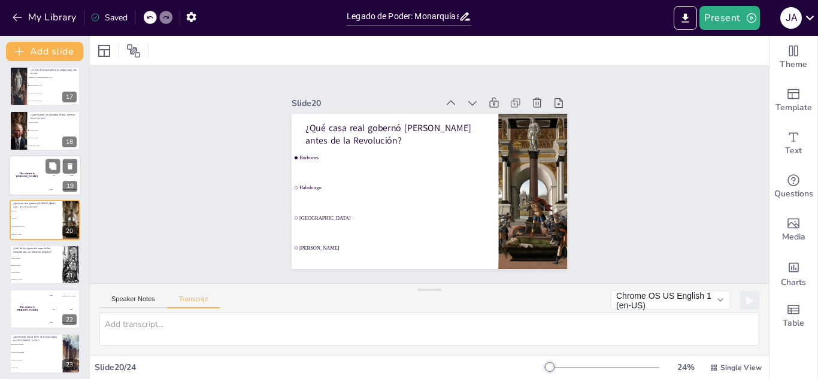
click at [23, 187] on div "The winner is [PERSON_NAME]" at bounding box center [27, 175] width 36 height 41
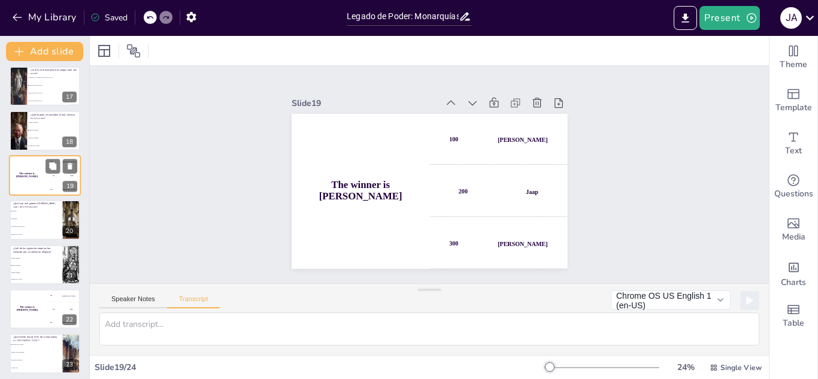
scroll to position [672, 0]
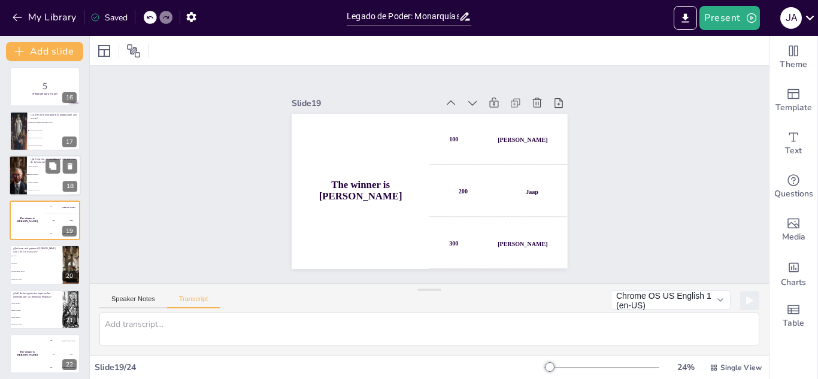
click at [38, 187] on li "[PERSON_NAME]" at bounding box center [54, 191] width 54 height 8
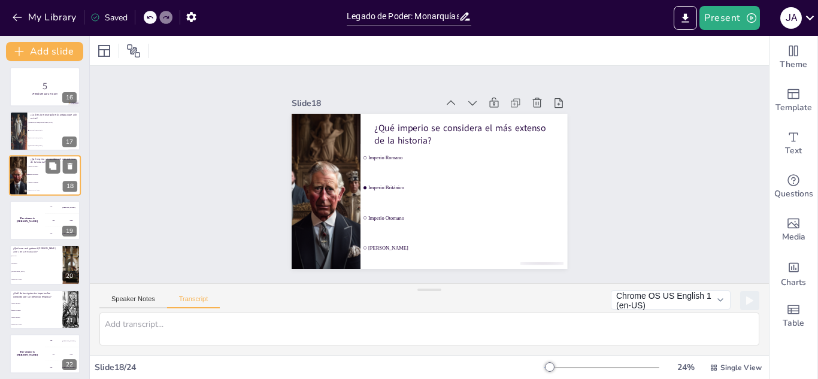
scroll to position [627, 0]
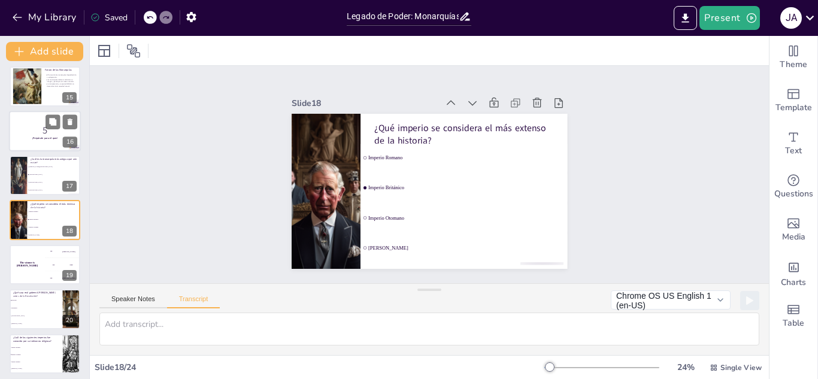
click at [31, 122] on div at bounding box center [45, 131] width 72 height 41
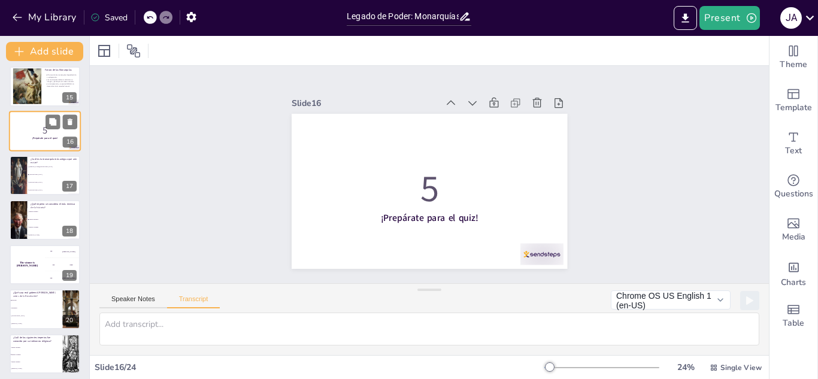
scroll to position [538, 0]
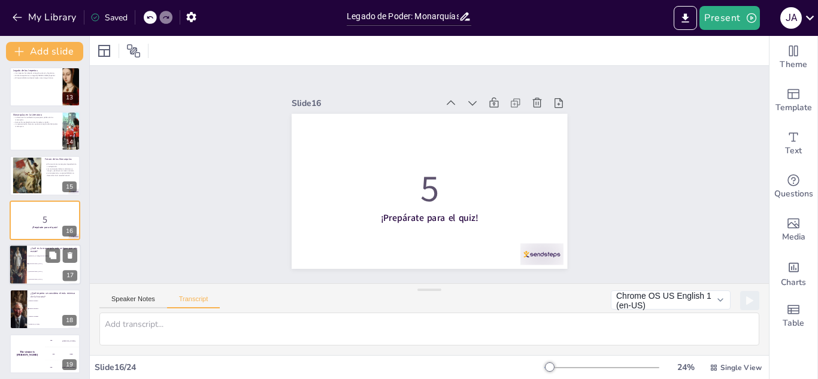
click at [16, 250] on div at bounding box center [18, 264] width 72 height 41
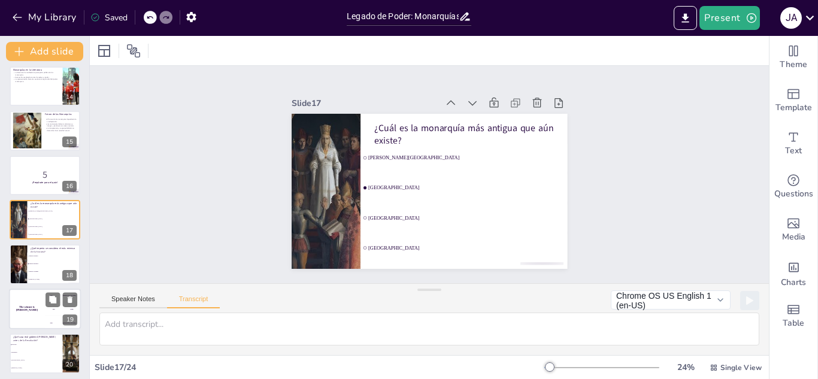
click at [30, 317] on div "The winner is [PERSON_NAME]" at bounding box center [27, 308] width 36 height 41
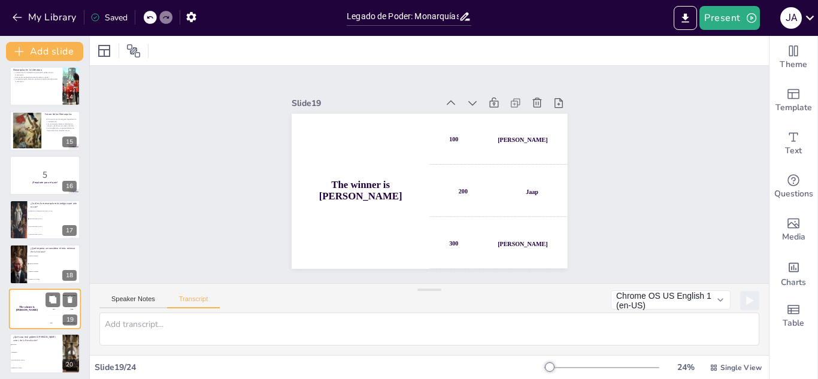
scroll to position [672, 0]
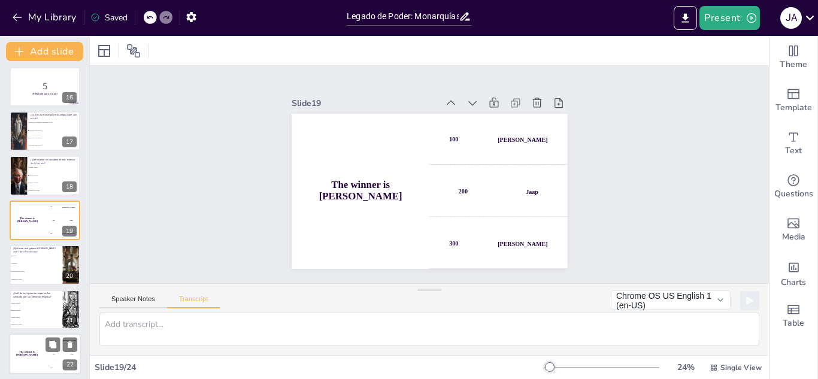
click at [39, 360] on div "The winner is [PERSON_NAME]" at bounding box center [27, 353] width 36 height 41
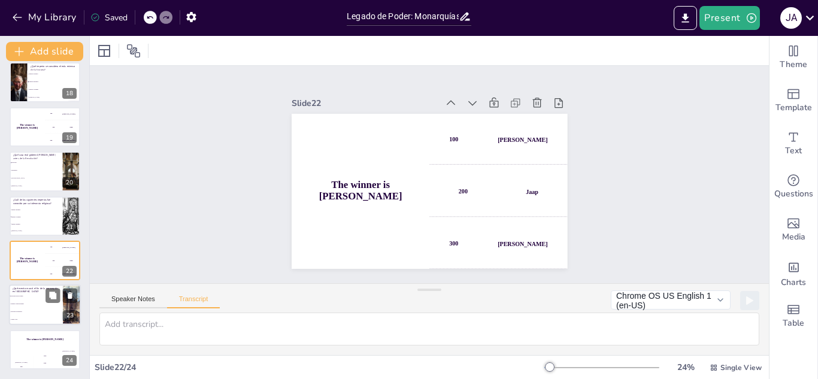
click at [32, 294] on li "Revolución de Octubre" at bounding box center [36, 297] width 54 height 8
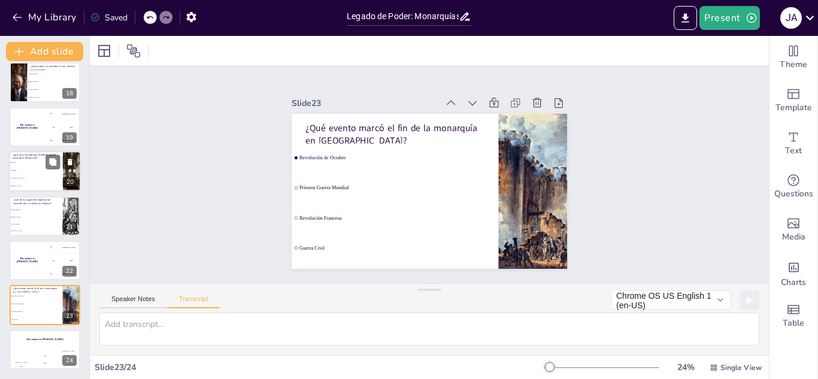
click at [32, 187] on li "[PERSON_NAME]" at bounding box center [36, 187] width 54 height 8
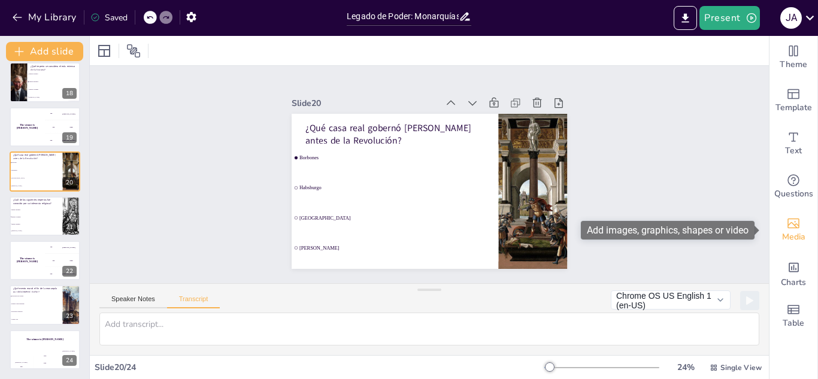
click at [796, 224] on div "Media" at bounding box center [793, 229] width 48 height 43
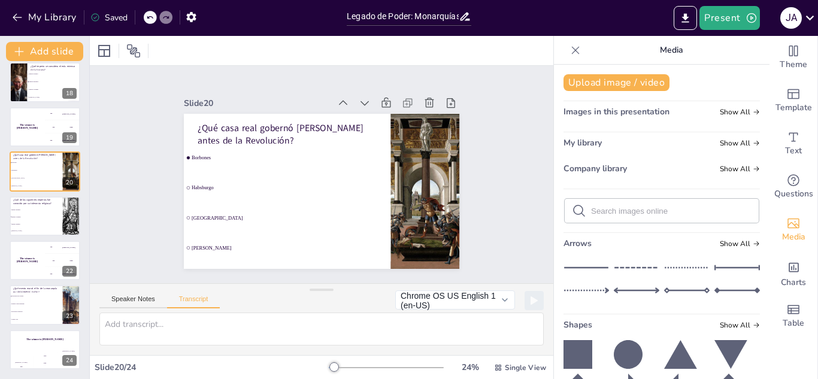
click at [624, 211] on input "text" at bounding box center [671, 210] width 160 height 9
click at [570, 50] on icon at bounding box center [575, 50] width 12 height 12
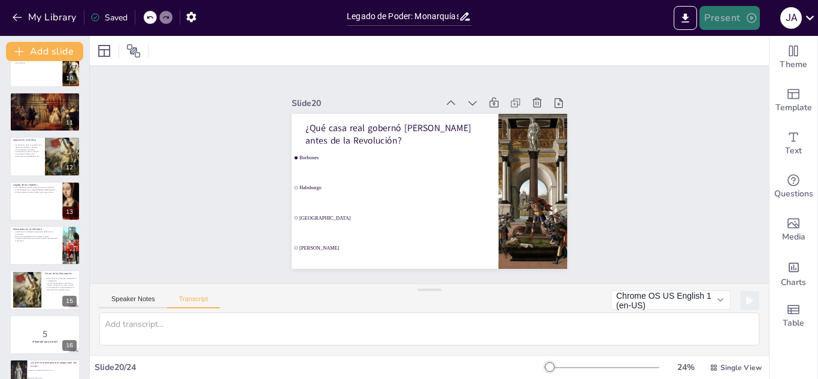
scroll to position [0, 0]
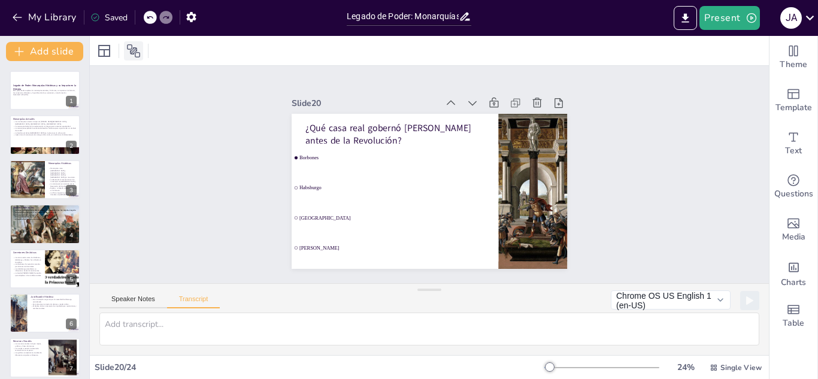
click at [128, 51] on icon at bounding box center [133, 51] width 14 height 14
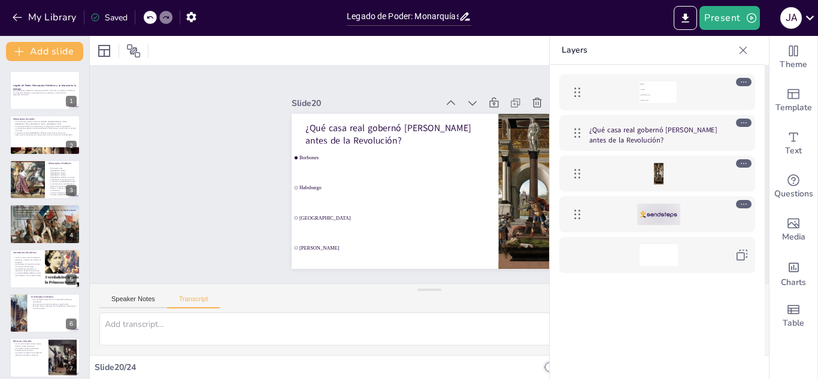
click at [710, 216] on div at bounding box center [658, 215] width 138 height 22
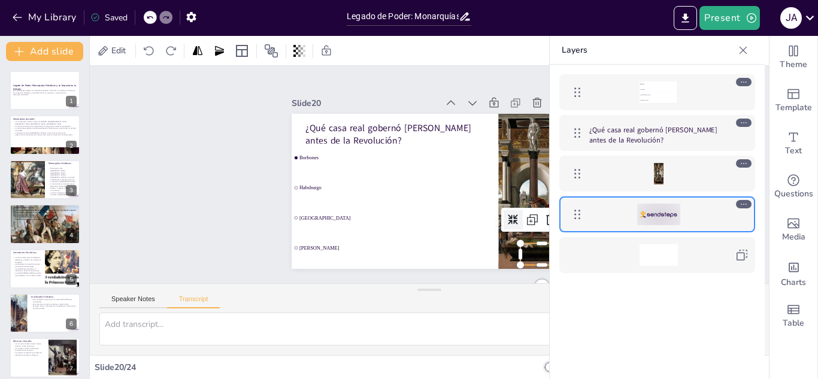
click at [543, 217] on body "My Library Saved Legado de Poder: Monarquías Históricas y su Impacto en la Hist…" at bounding box center [409, 189] width 818 height 379
click at [543, 225] on icon at bounding box center [546, 231] width 12 height 13
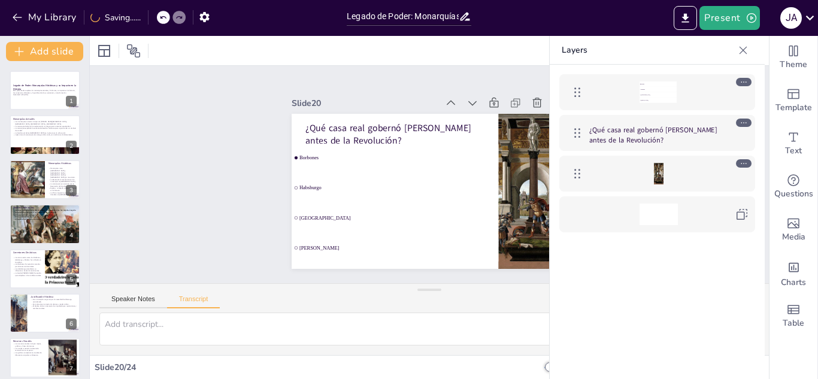
click at [746, 54] on icon at bounding box center [743, 50] width 12 height 12
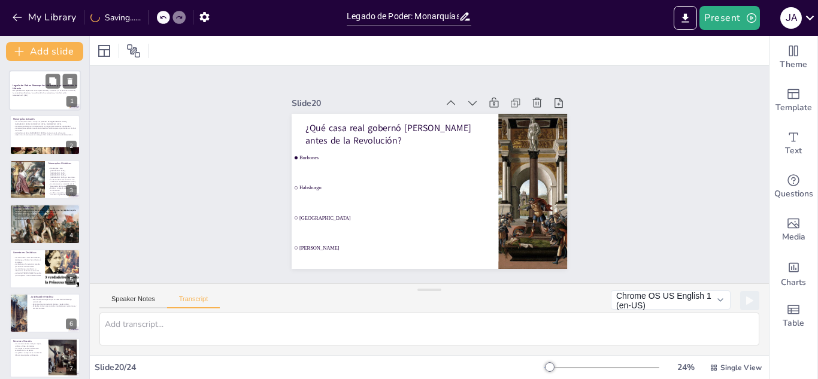
click at [18, 86] on strong "Legado de Poder: Monarquías Históricas y su Impacto en la Historia" at bounding box center [45, 87] width 64 height 7
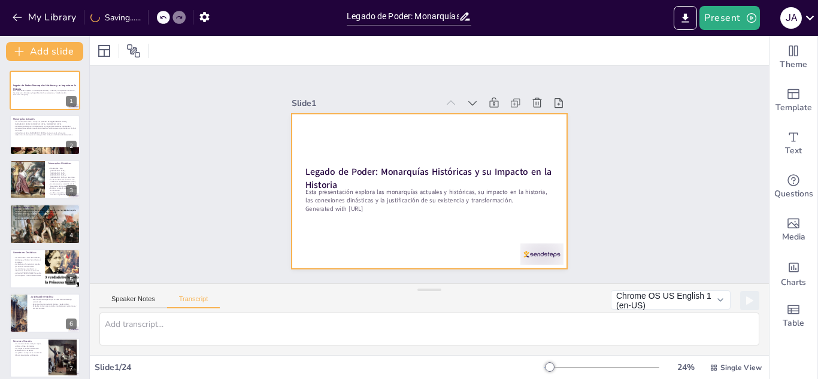
click at [532, 251] on div at bounding box center [541, 255] width 43 height 22
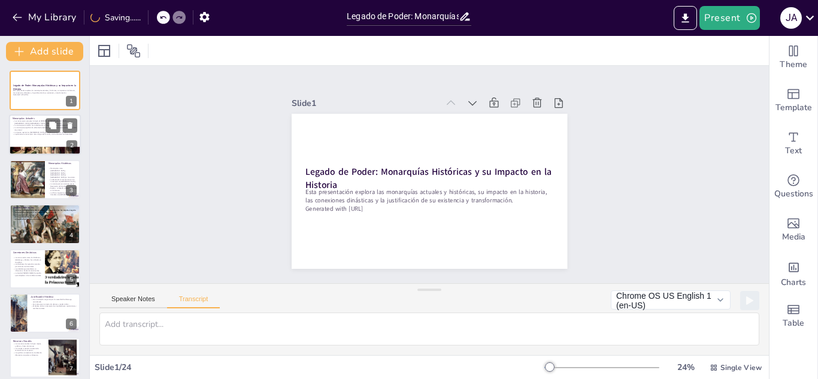
click at [15, 131] on p "La familia real de los [GEOGRAPHIC_DATA] se involucra en la vida social." at bounding box center [45, 132] width 65 height 2
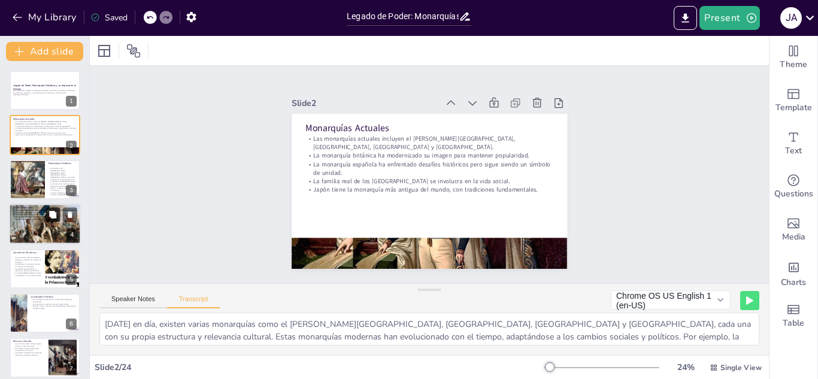
click at [52, 218] on icon at bounding box center [52, 214] width 7 height 7
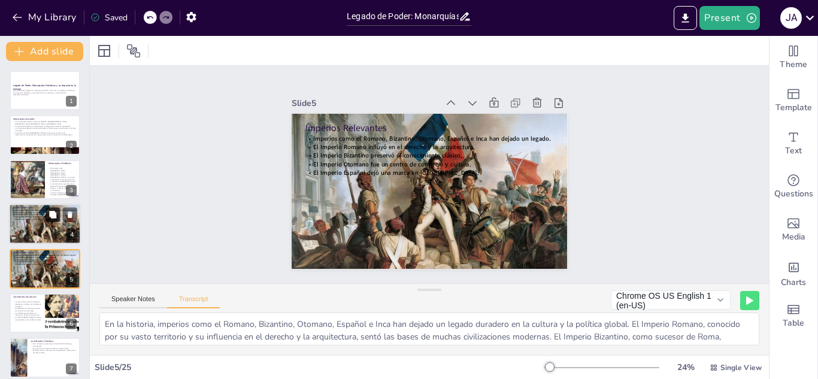
scroll to position [48, 0]
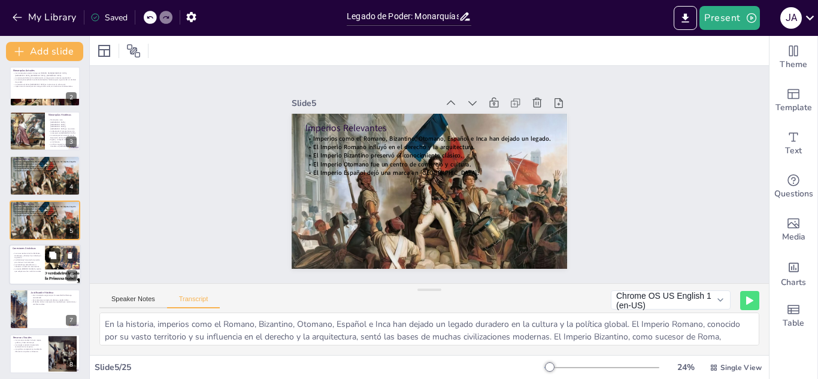
click at [60, 251] on button at bounding box center [52, 255] width 14 height 14
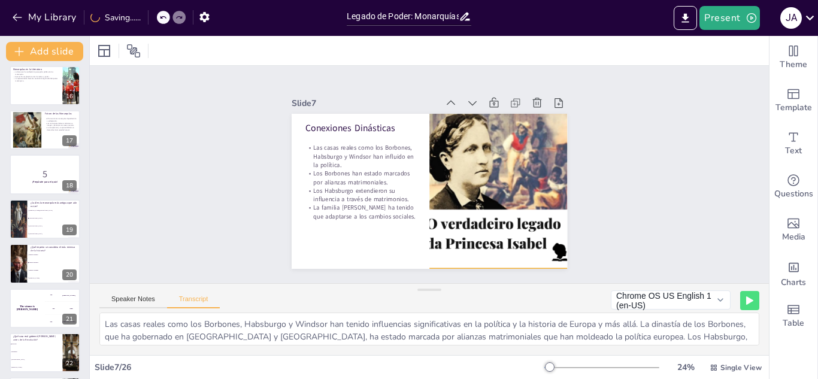
scroll to position [854, 0]
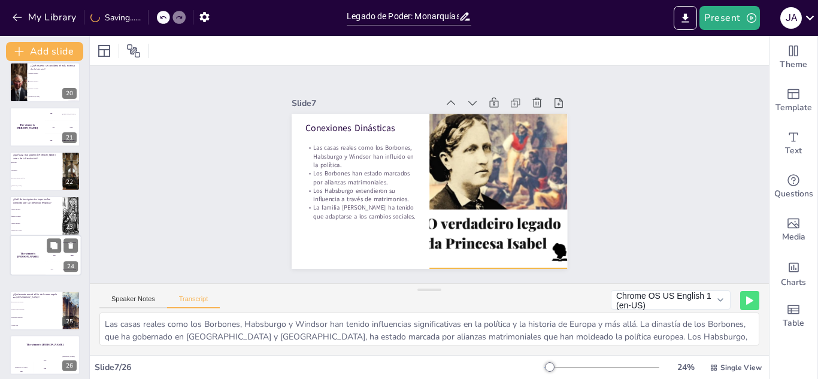
click at [40, 263] on div "The winner is [PERSON_NAME]" at bounding box center [27, 255] width 35 height 40
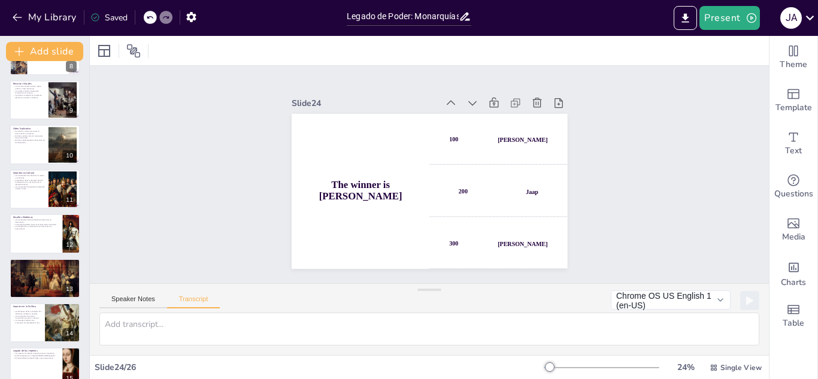
scroll to position [0, 0]
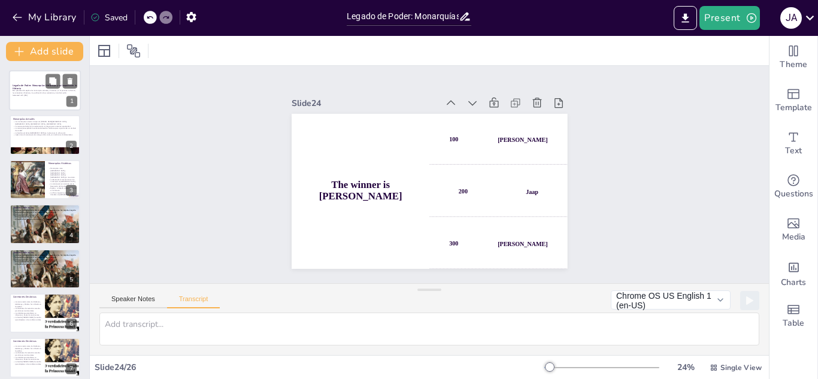
click at [37, 84] on strong "Legado de Poder: Monarquías Históricas y su Impacto en la Historia" at bounding box center [45, 87] width 64 height 7
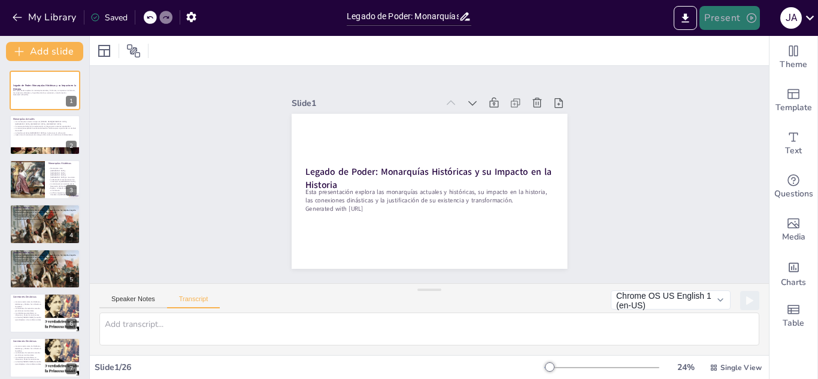
click at [734, 17] on button "Present" at bounding box center [729, 18] width 60 height 24
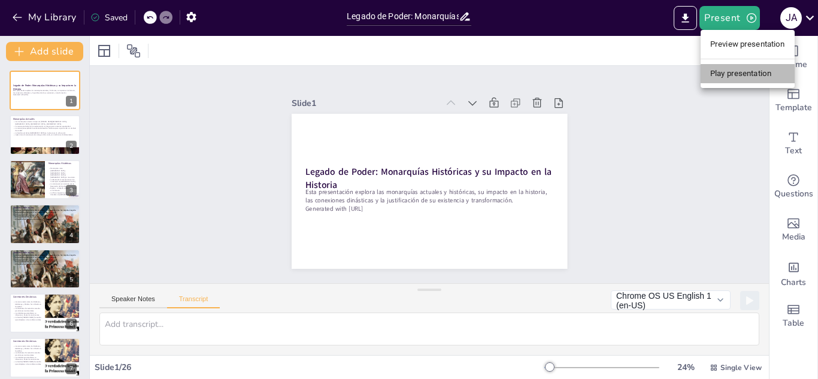
click at [744, 71] on li "Play presentation" at bounding box center [747, 73] width 94 height 19
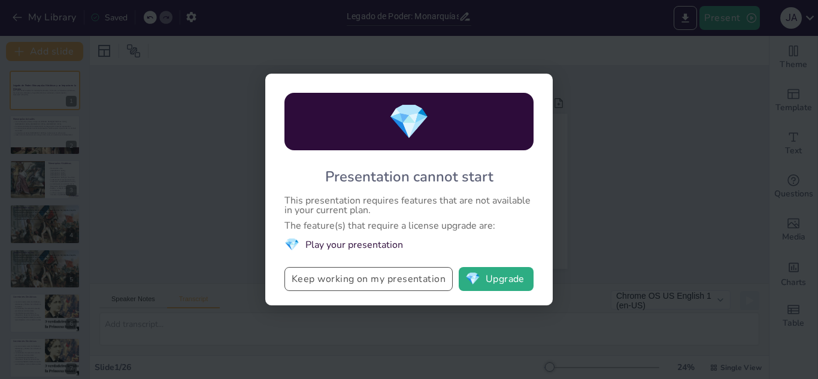
click at [394, 277] on button "Keep working on my presentation" at bounding box center [368, 279] width 168 height 24
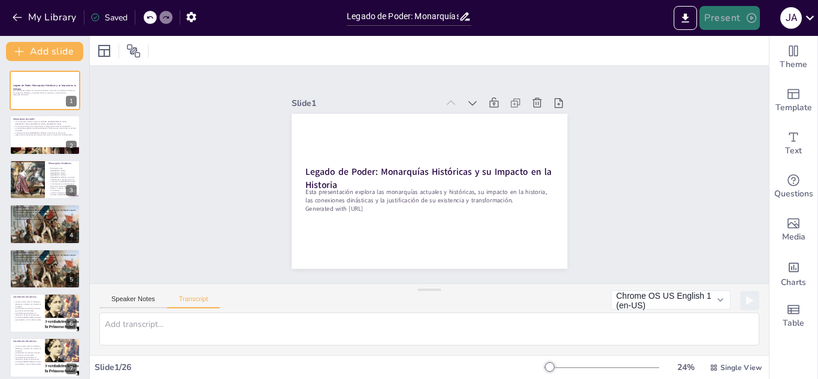
click at [722, 13] on button "Present" at bounding box center [729, 18] width 60 height 24
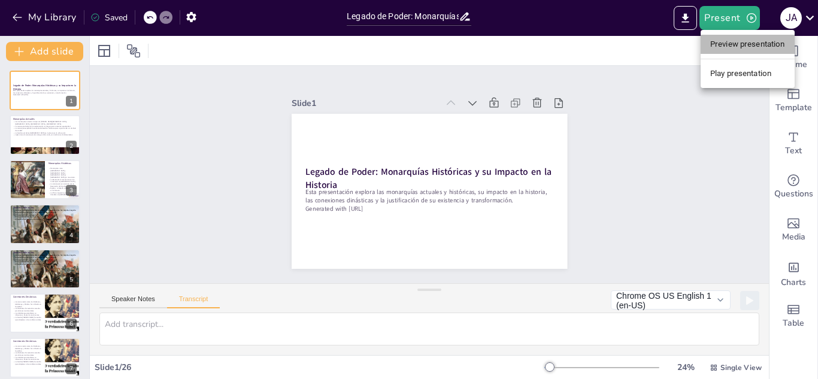
click at [721, 38] on li "Preview presentation" at bounding box center [747, 44] width 94 height 19
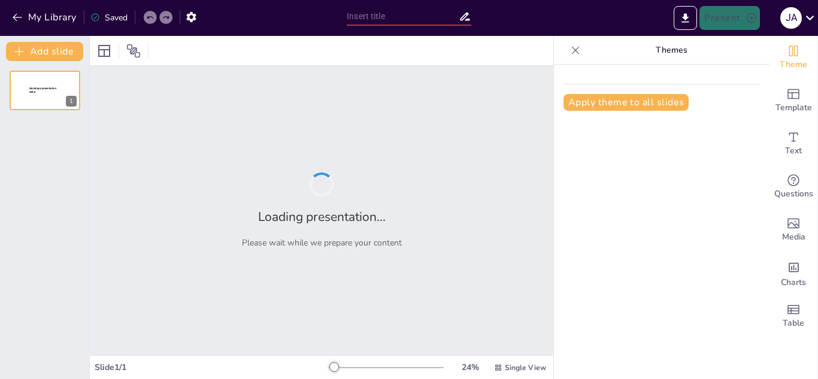
type input "Legado de Poder: Monarquías Históricas y su Impacto en la Historia"
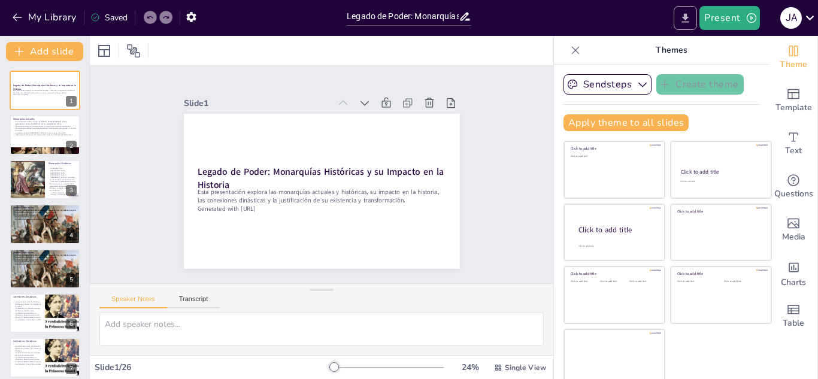
checkbox input "true"
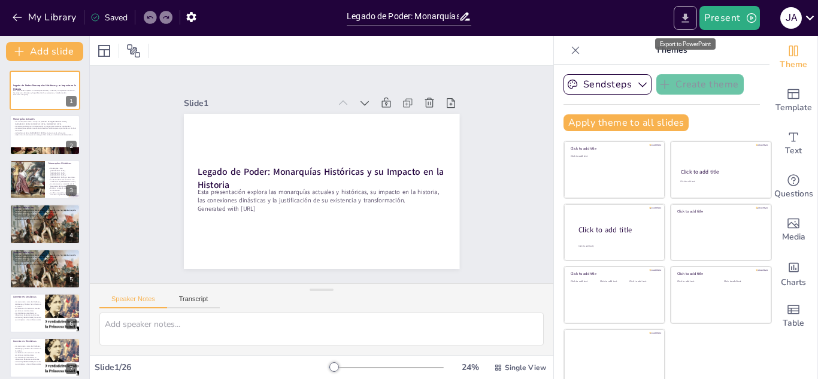
click at [680, 17] on icon "Export to PowerPoint" at bounding box center [685, 18] width 13 height 13
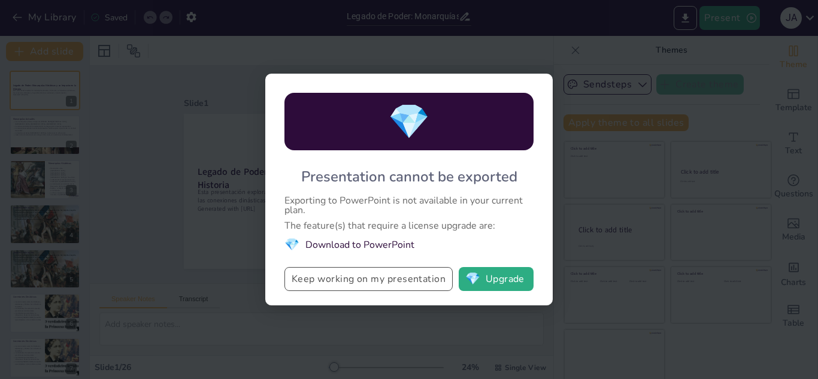
click at [372, 280] on button "Keep working on my presentation" at bounding box center [368, 279] width 168 height 24
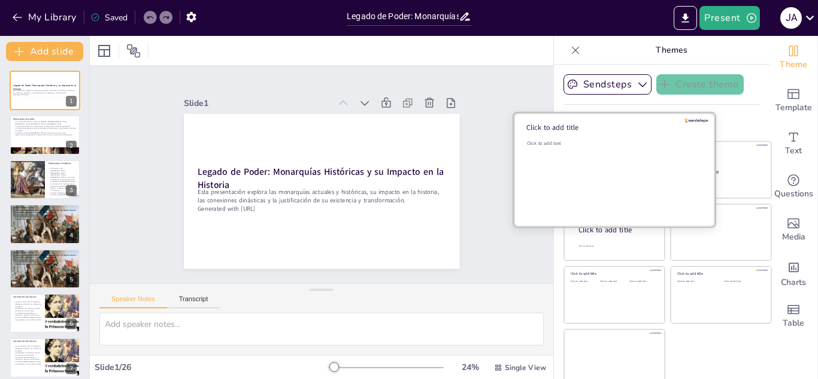
checkbox input "true"
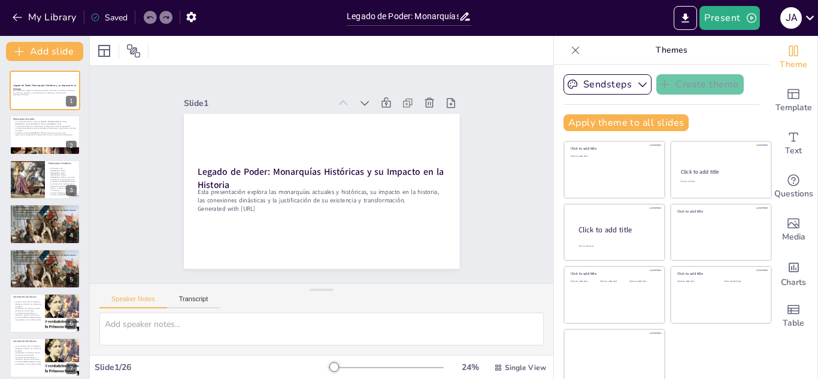
checkbox input "true"
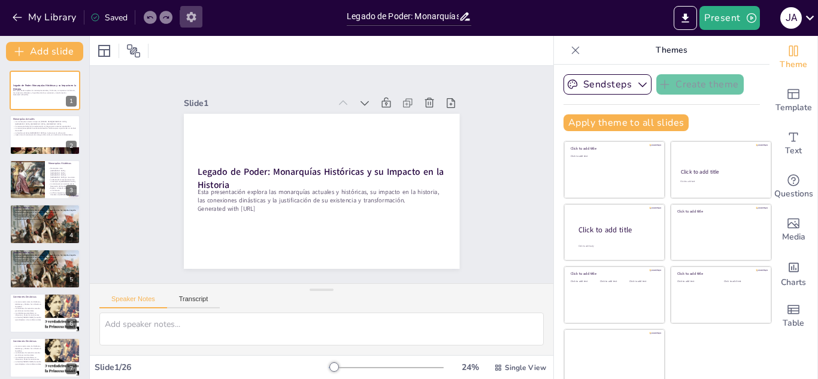
click at [186, 19] on icon "button" at bounding box center [191, 17] width 13 height 13
click at [186, 18] on icon "button" at bounding box center [191, 17] width 13 height 13
